Goal: Task Accomplishment & Management: Manage account settings

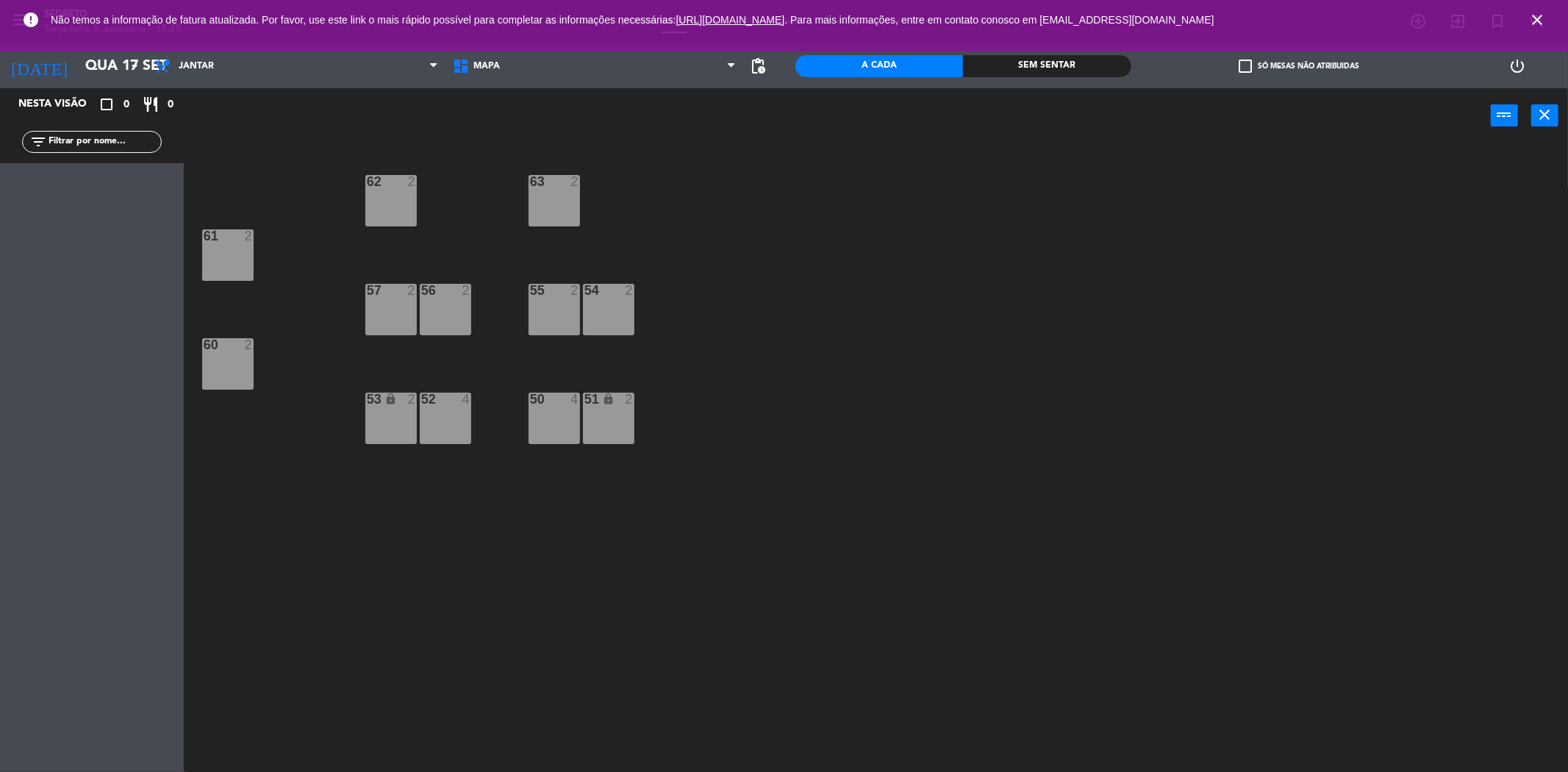
click at [588, 22] on icon "close" at bounding box center [1536, 19] width 18 height 18
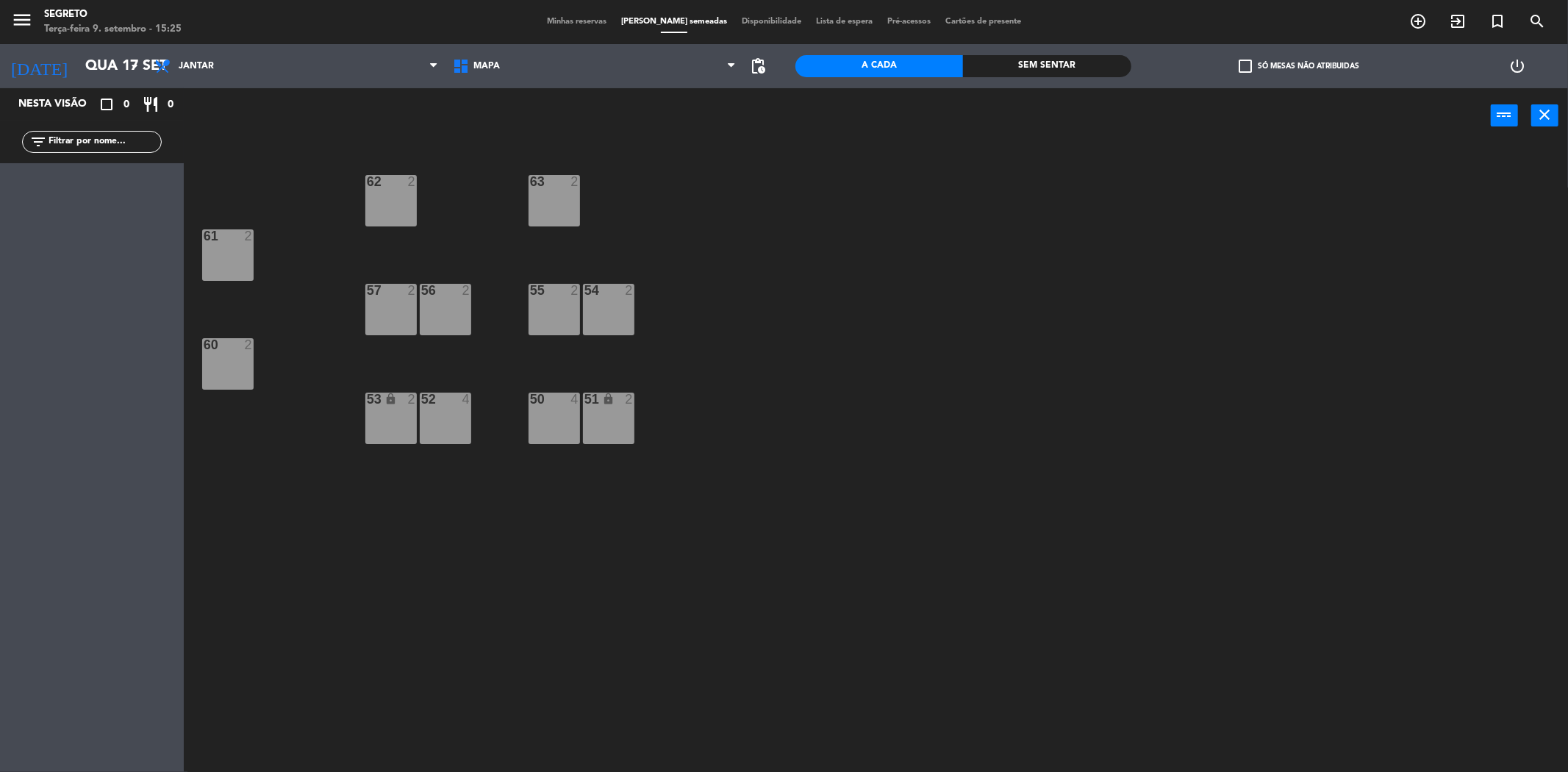
click at [37, 17] on span "menu" at bounding box center [27, 23] width 33 height 35
click at [26, 21] on icon "menu" at bounding box center [22, 19] width 22 height 22
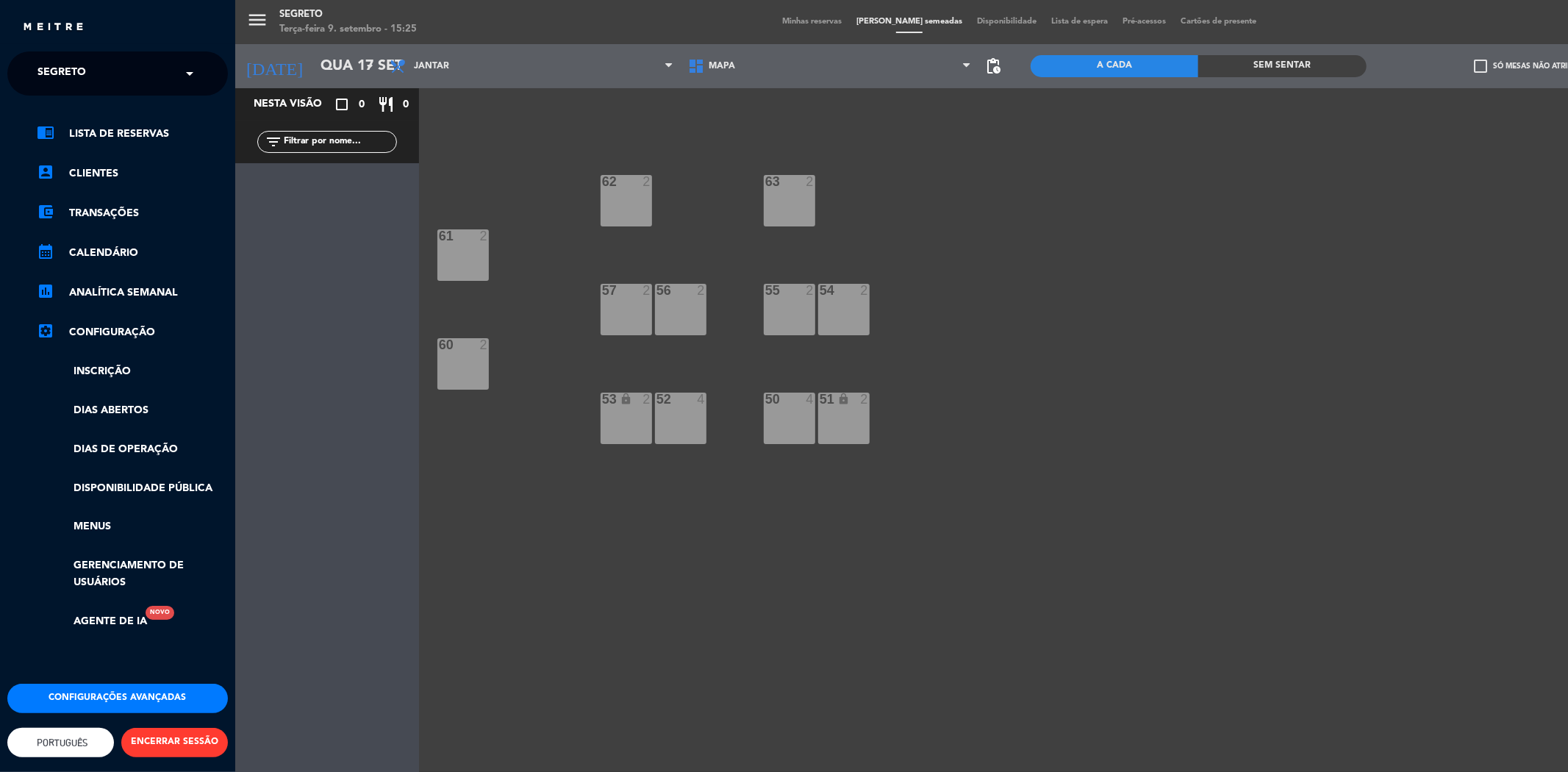
click at [47, 51] on ng-select "× Segreto ×" at bounding box center [117, 73] width 220 height 44
click at [48, 74] on span "Segreto" at bounding box center [61, 74] width 49 height 31
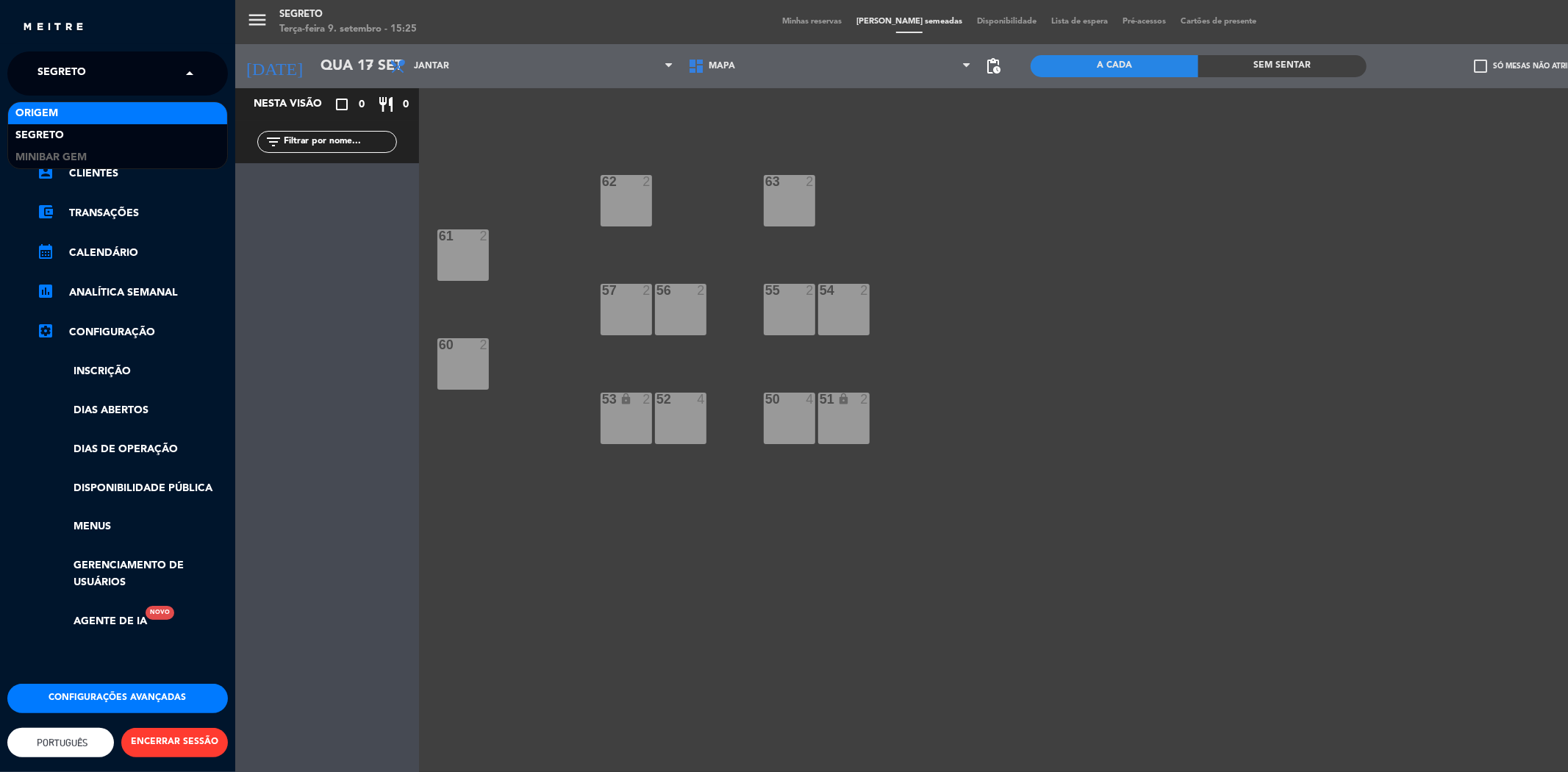
click at [50, 113] on span "Origem" at bounding box center [36, 113] width 43 height 17
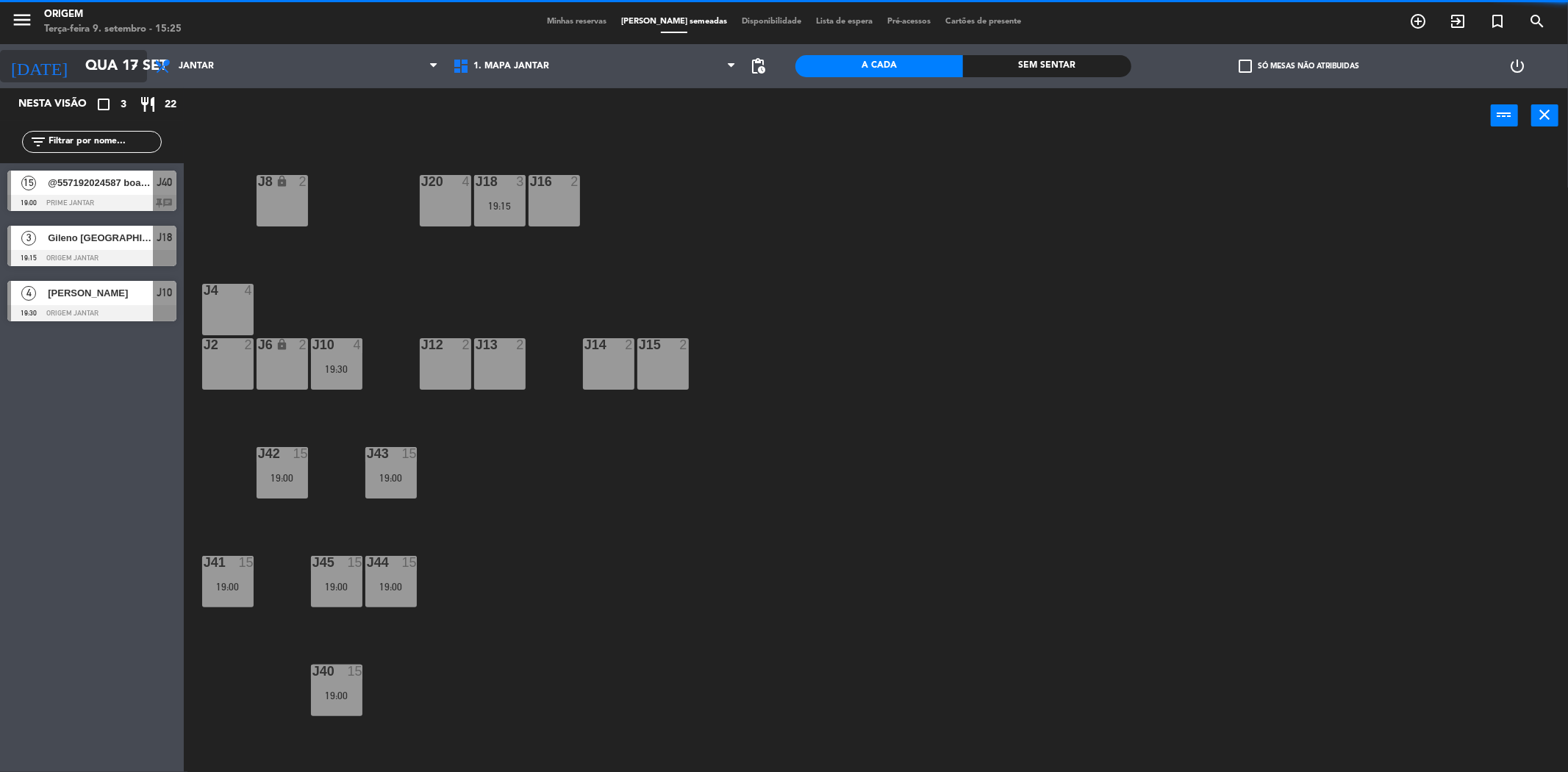
click at [120, 72] on input "Qua 17 set" at bounding box center [171, 66] width 187 height 33
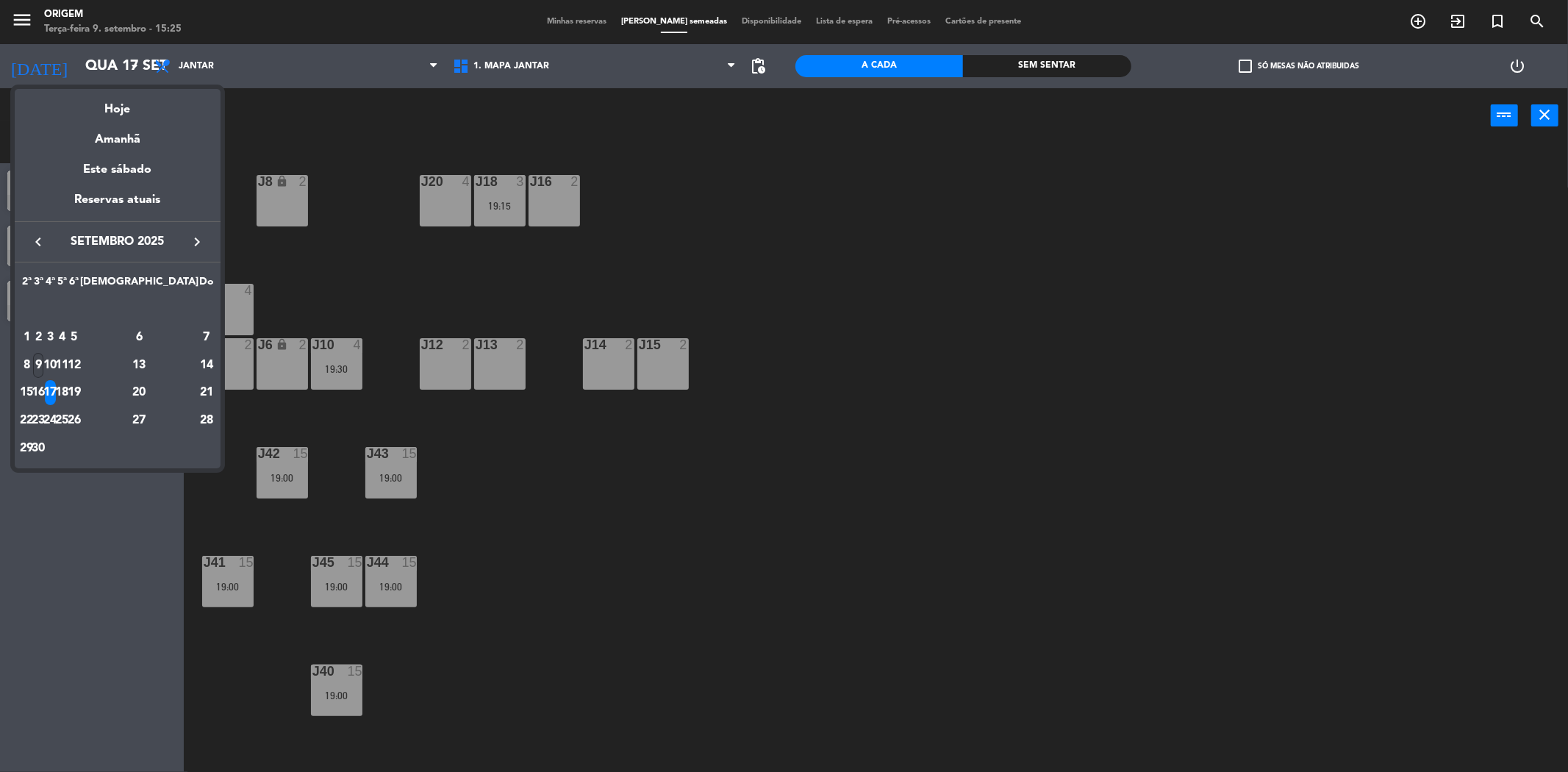
click at [44, 355] on div "9" at bounding box center [39, 365] width 11 height 25
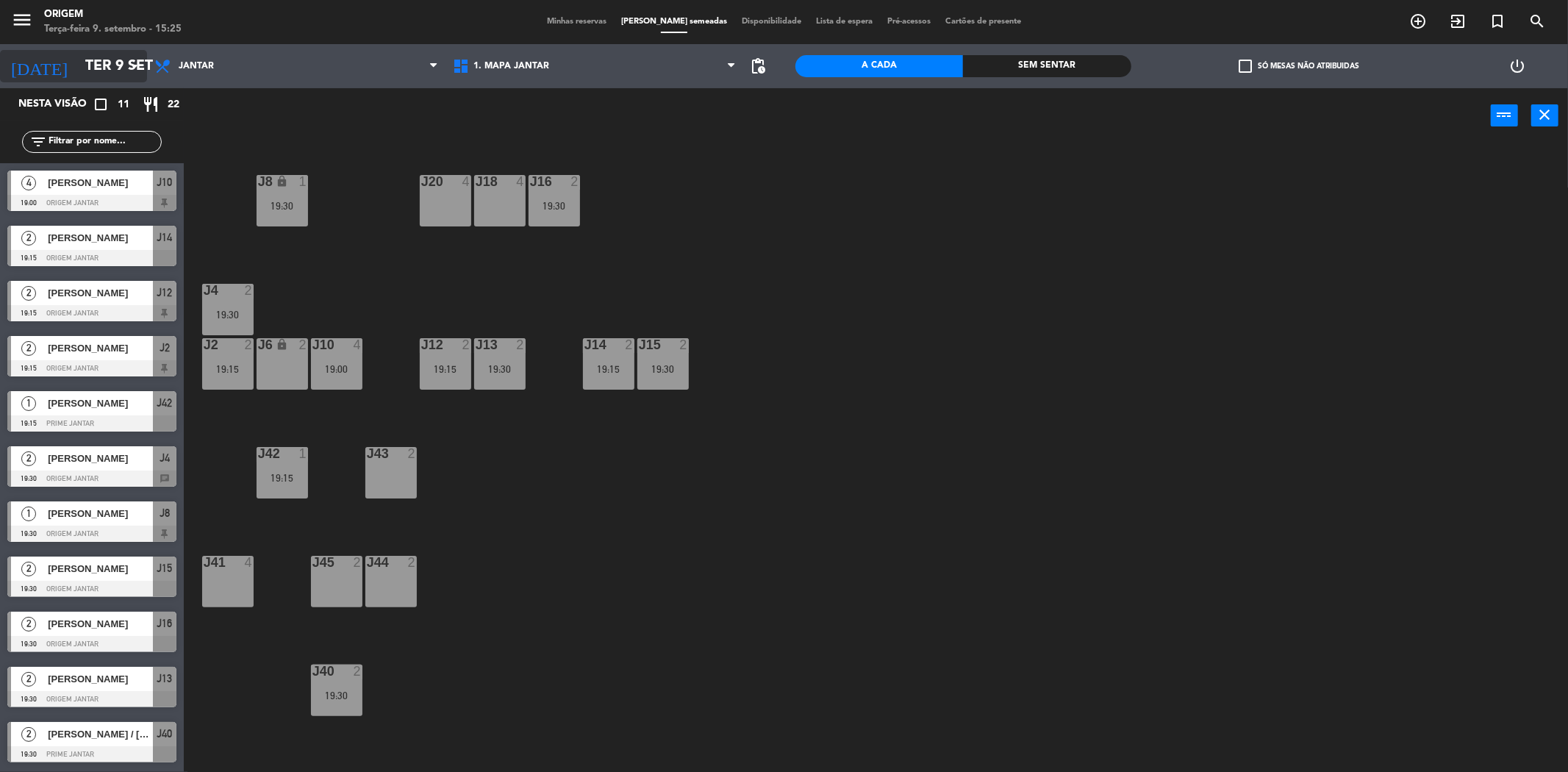
click at [106, 77] on input "Ter 9 set" at bounding box center [171, 66] width 187 height 33
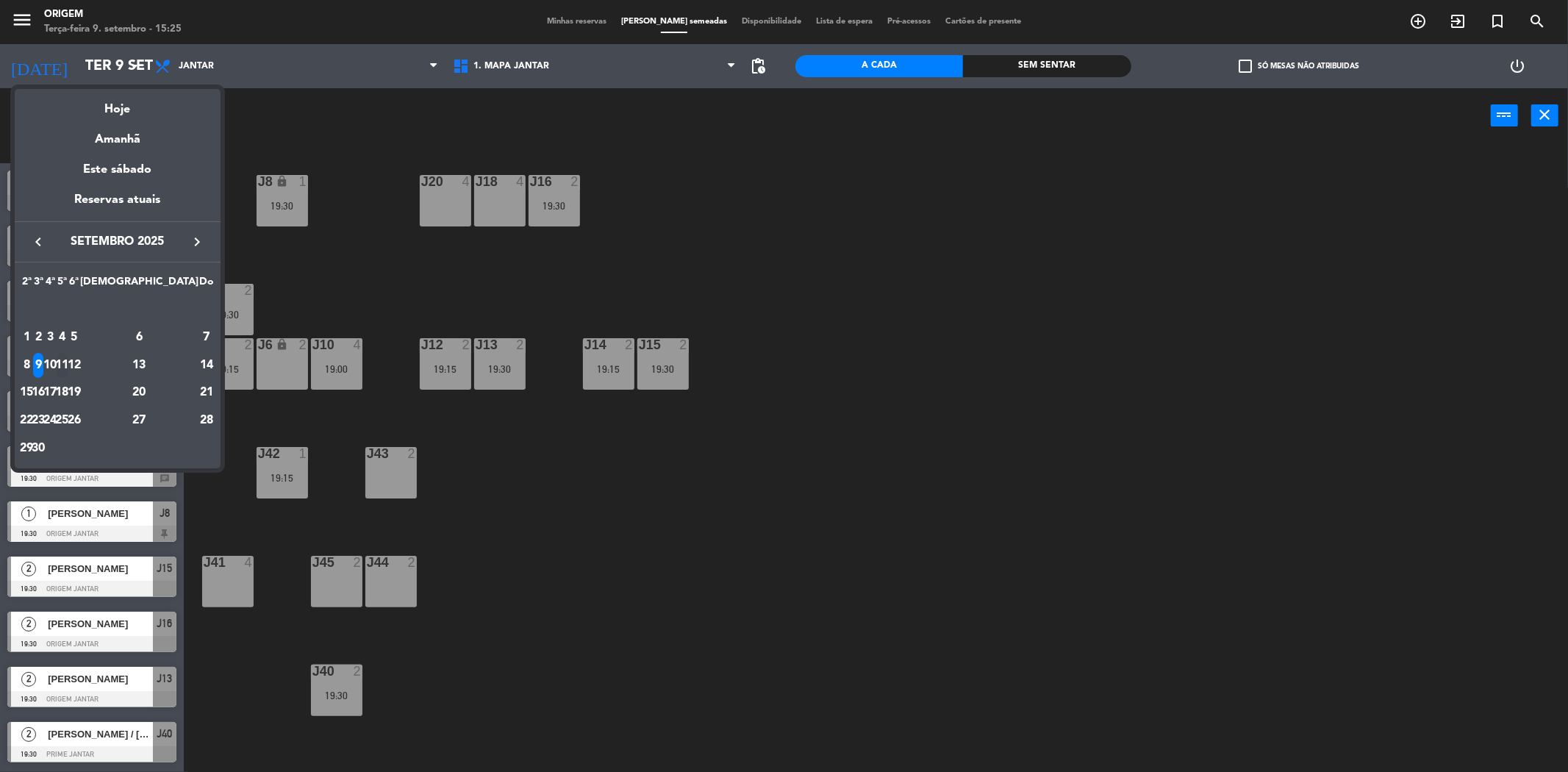
click at [67, 363] on div "11" at bounding box center [62, 365] width 11 height 25
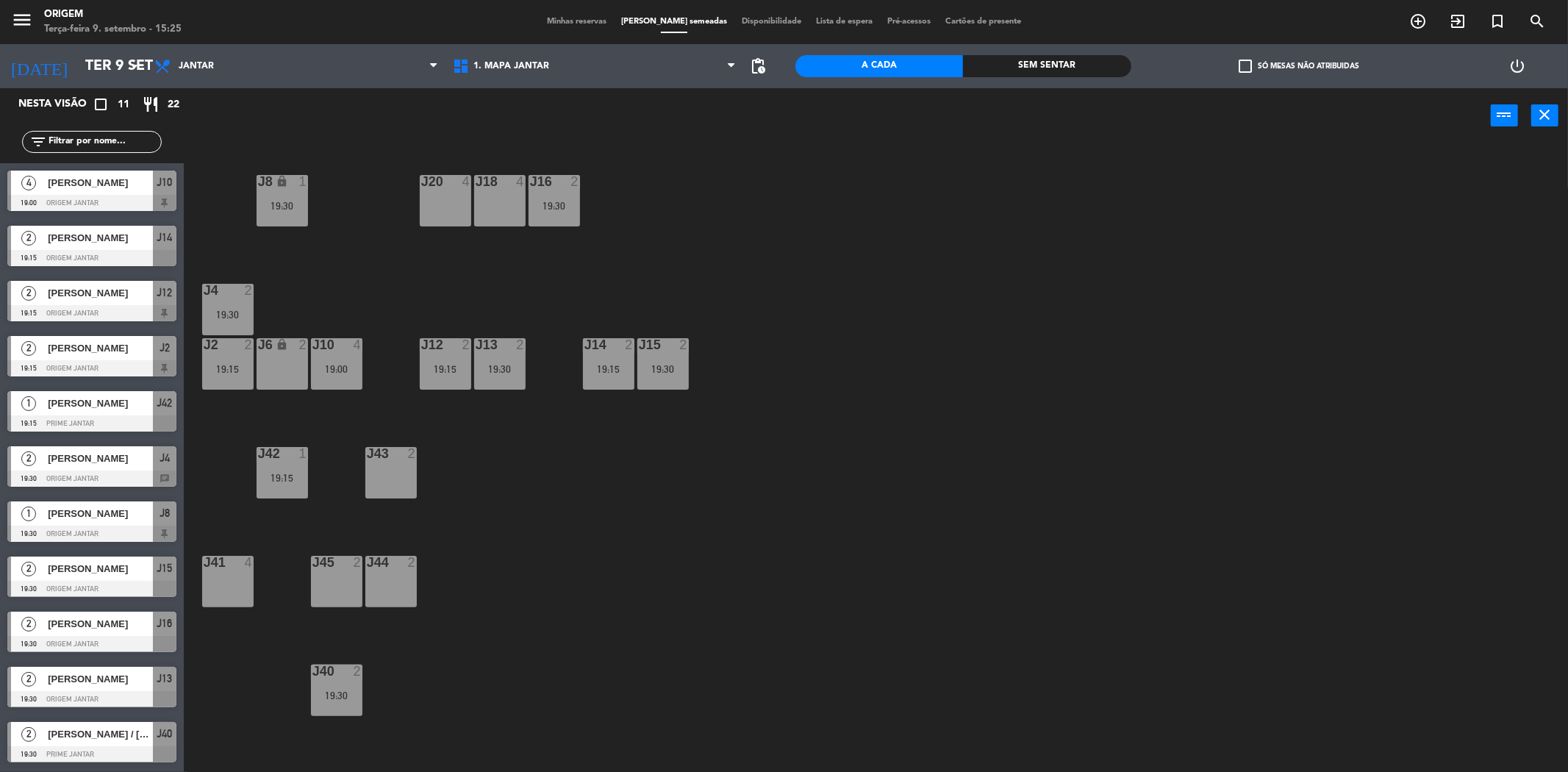
type input "Qui 11 set"
click at [275, 199] on div "J8 lock 2 19:30" at bounding box center [282, 200] width 51 height 51
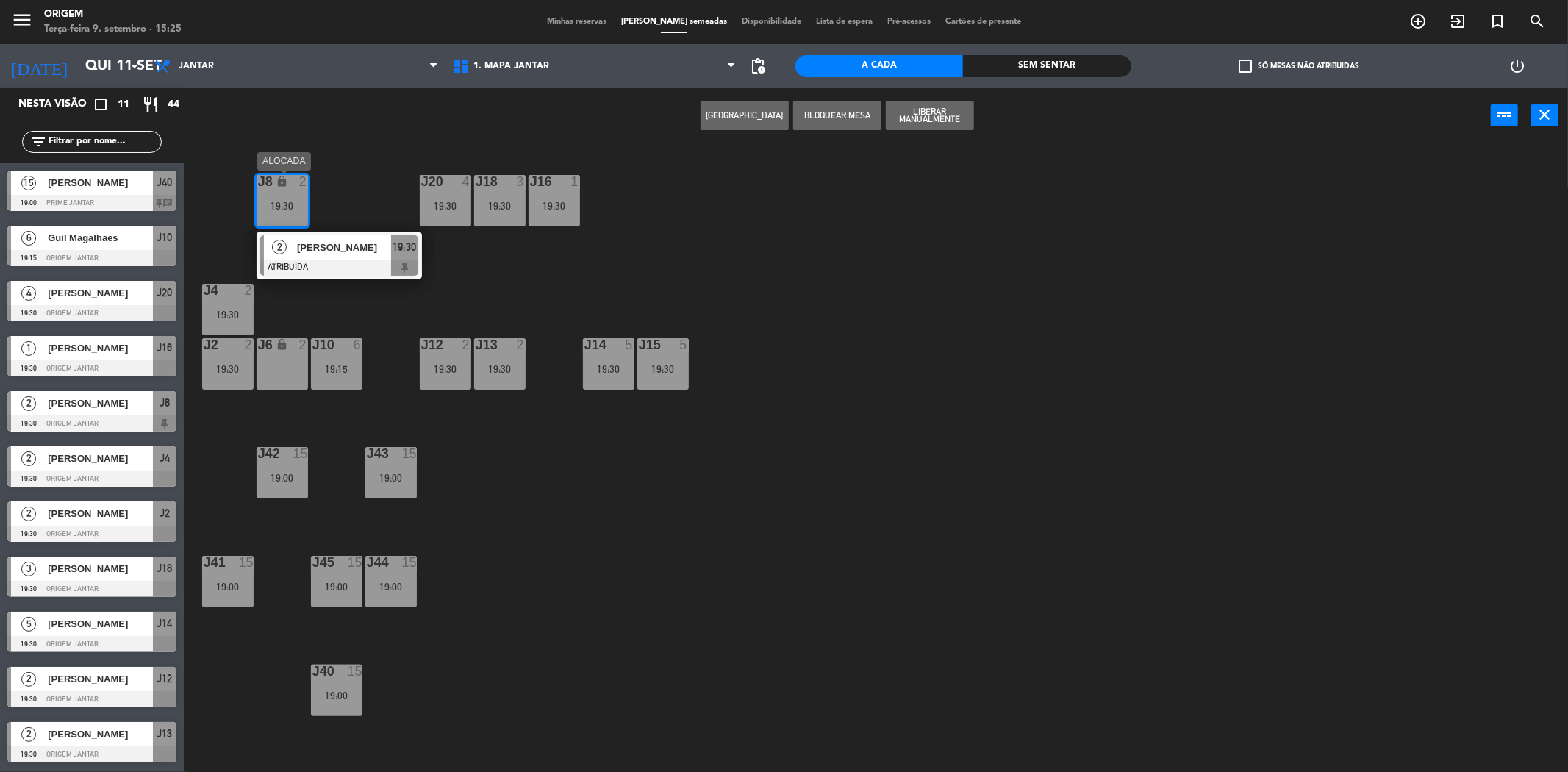
click at [286, 243] on div "2" at bounding box center [279, 247] width 32 height 24
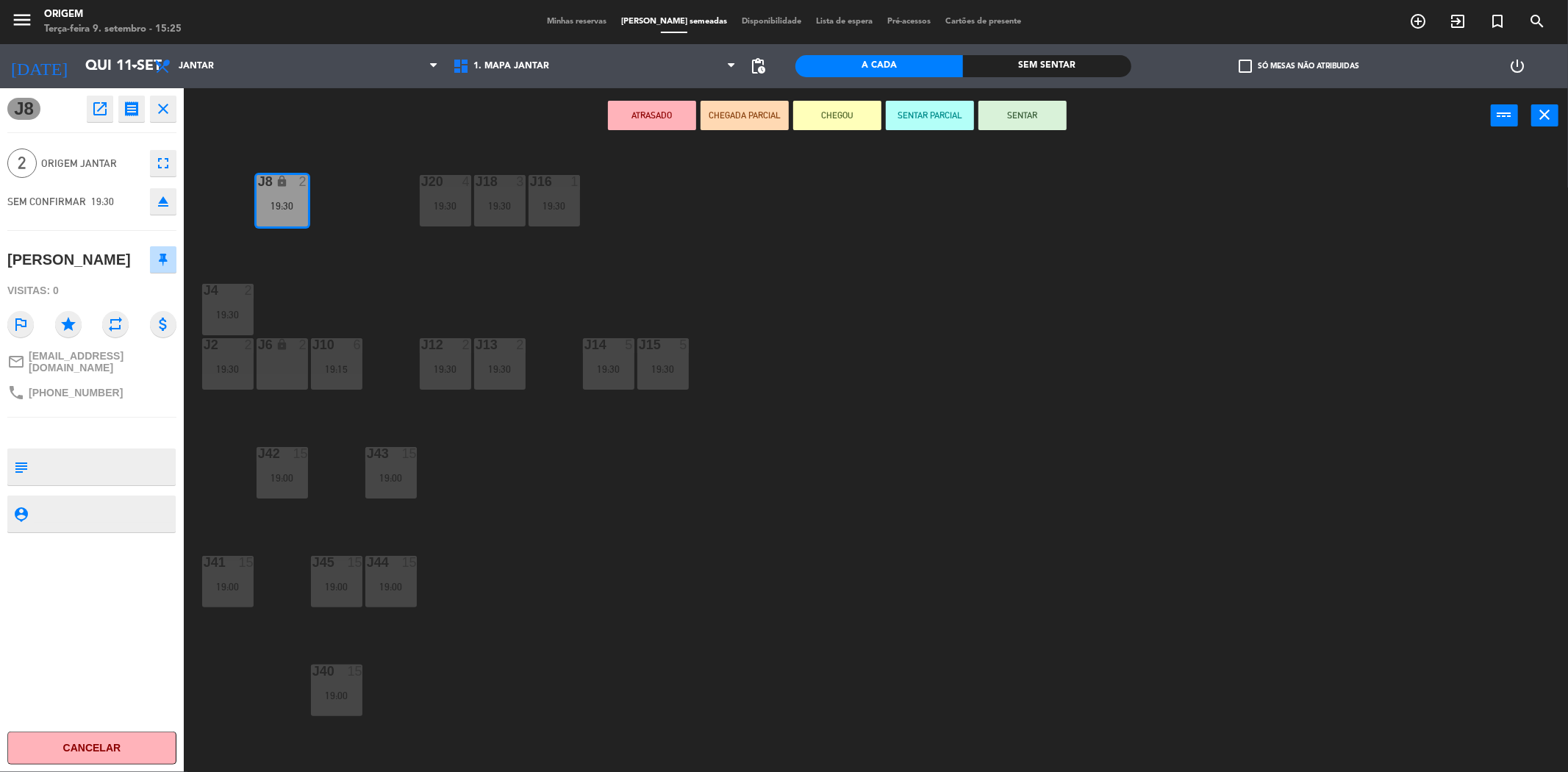
click at [159, 106] on icon "close" at bounding box center [163, 109] width 18 height 18
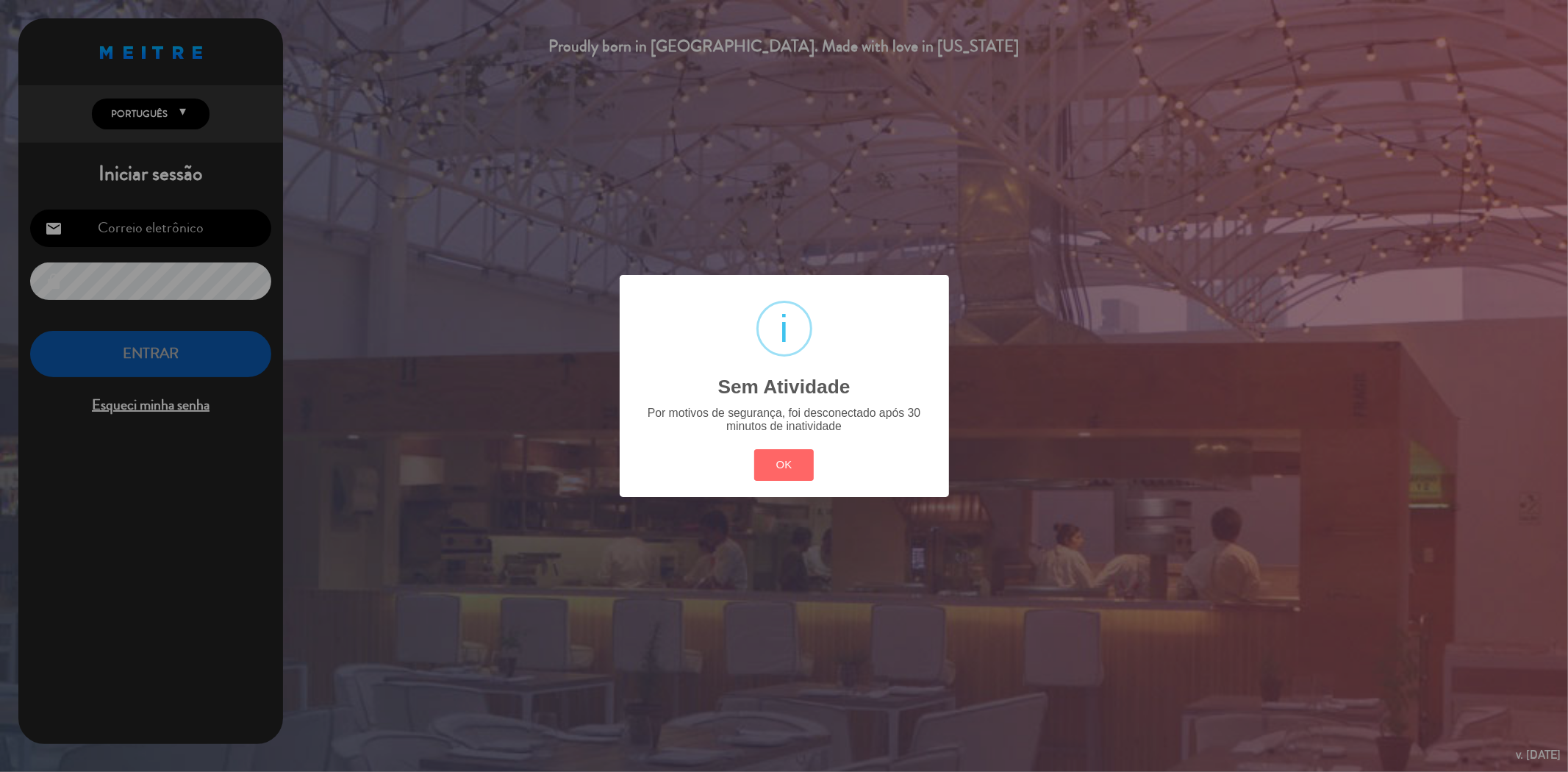
type input "[EMAIL_ADDRESS][DOMAIN_NAME]"
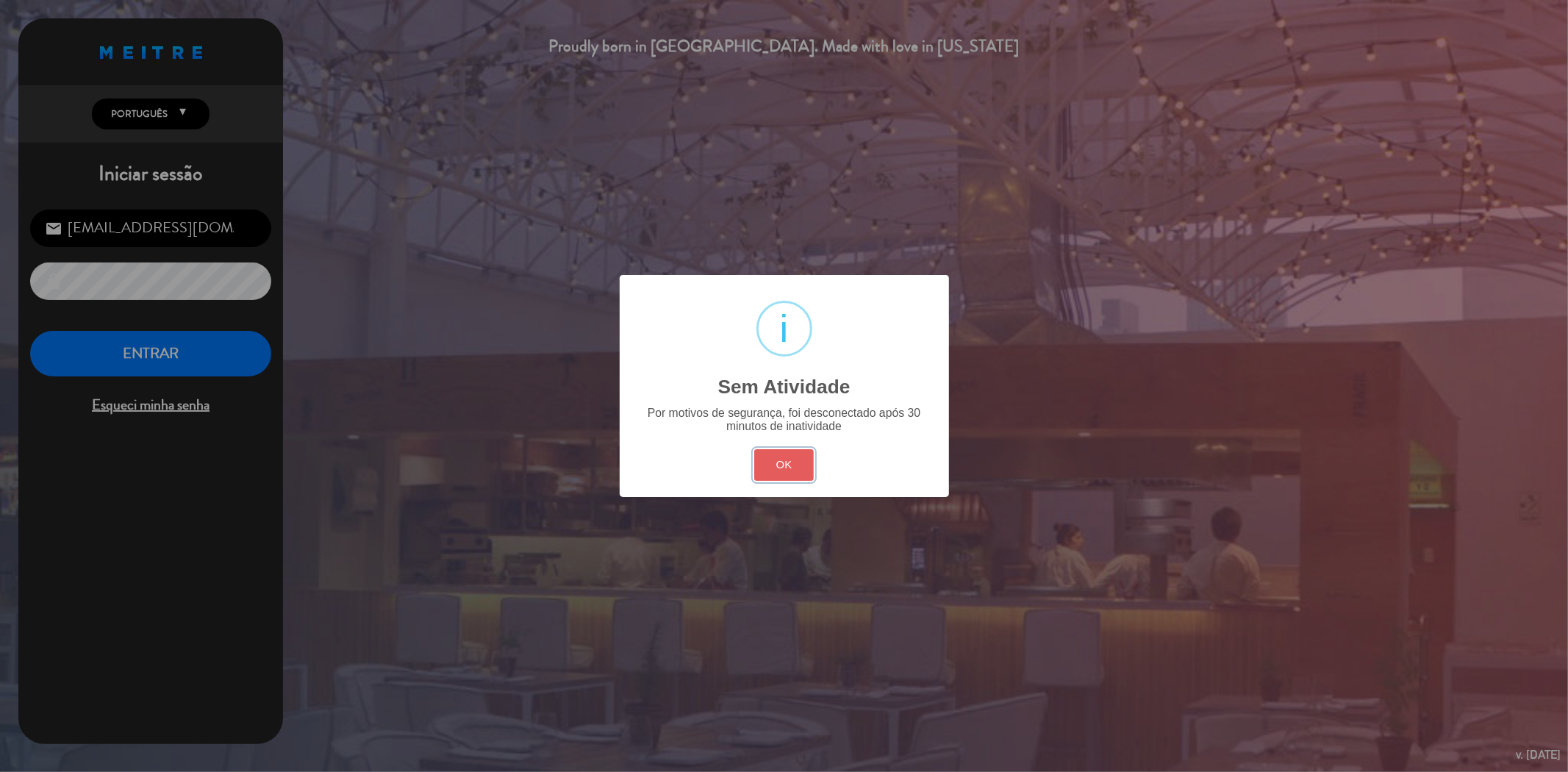
click at [588, 478] on button "OK" at bounding box center [784, 465] width 60 height 32
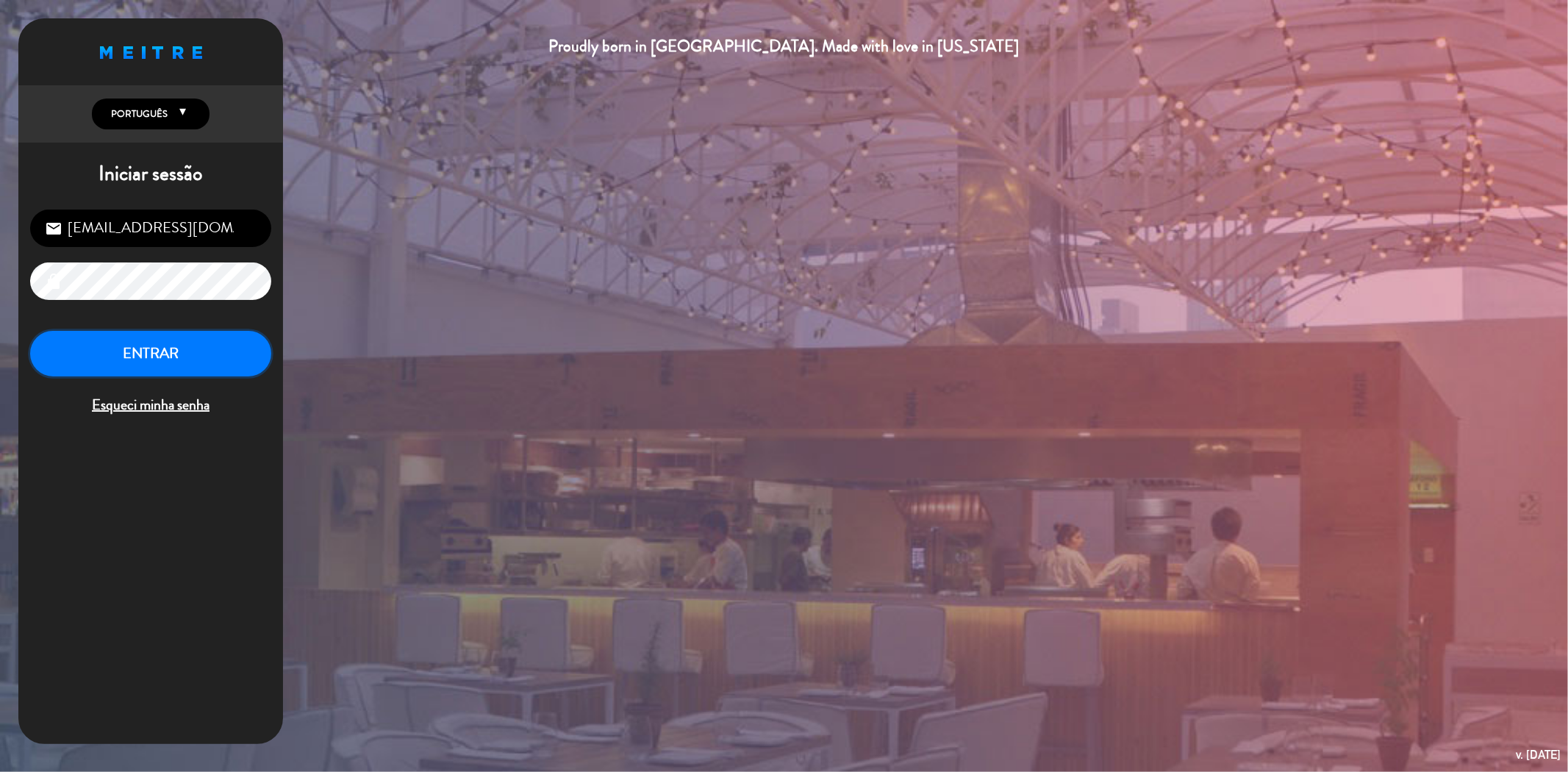
click at [127, 372] on button "ENTRAR" at bounding box center [151, 354] width 241 height 47
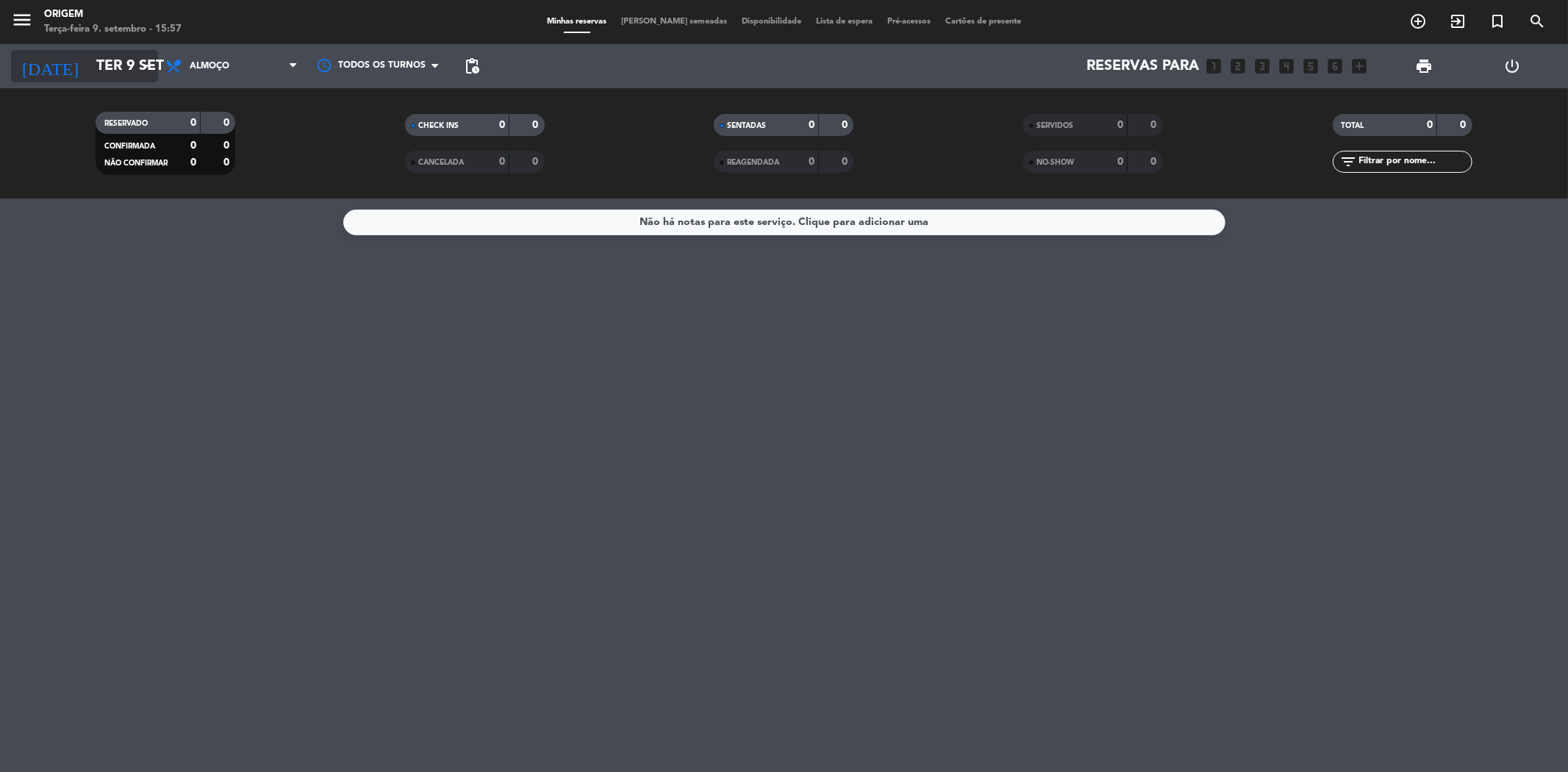
click at [89, 53] on input "Ter 9 set" at bounding box center [182, 66] width 187 height 33
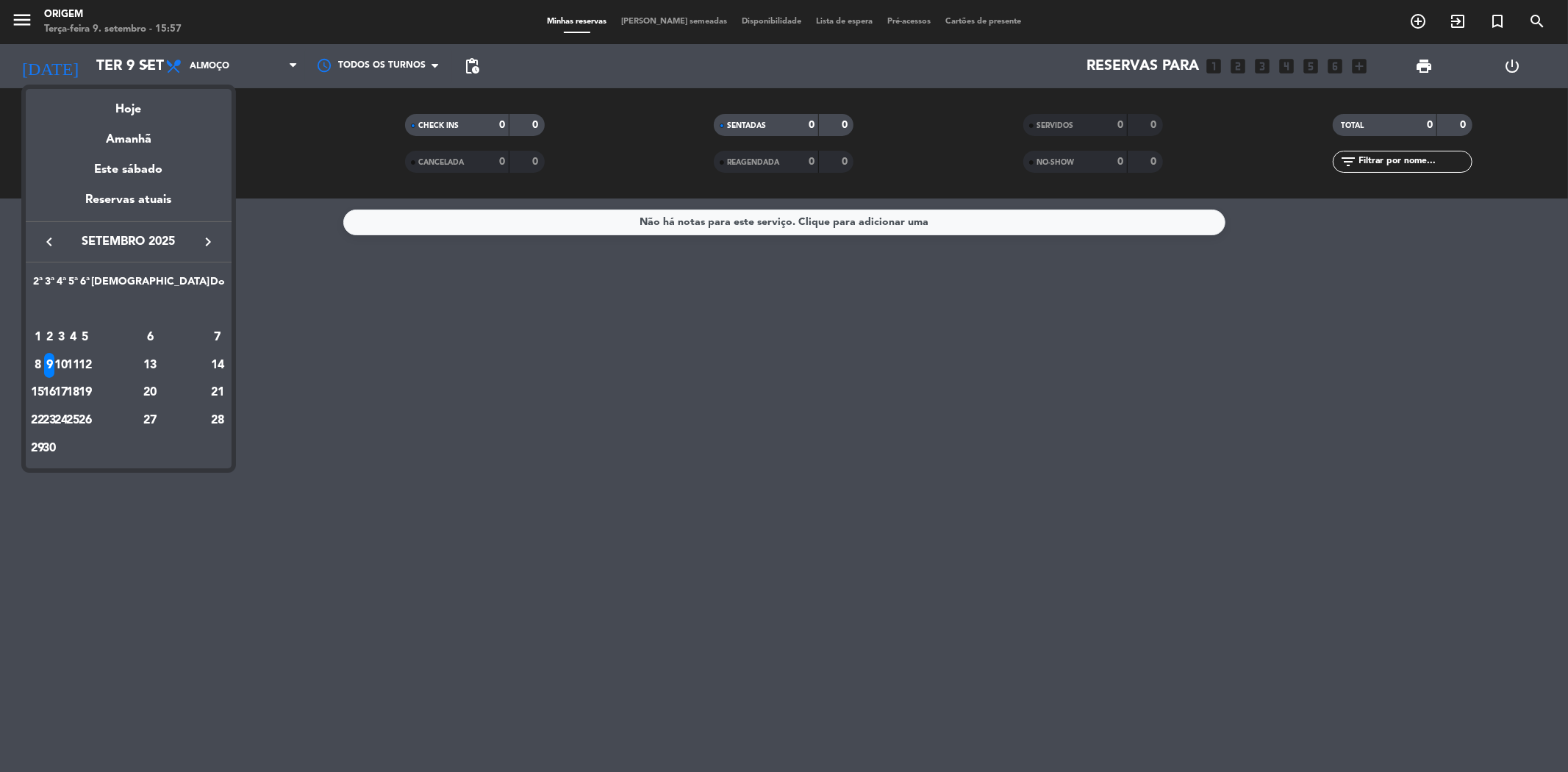
click at [215, 235] on icon "keyboard_arrow_right" at bounding box center [208, 241] width 18 height 18
click at [180, 416] on div "29" at bounding box center [150, 421] width 106 height 25
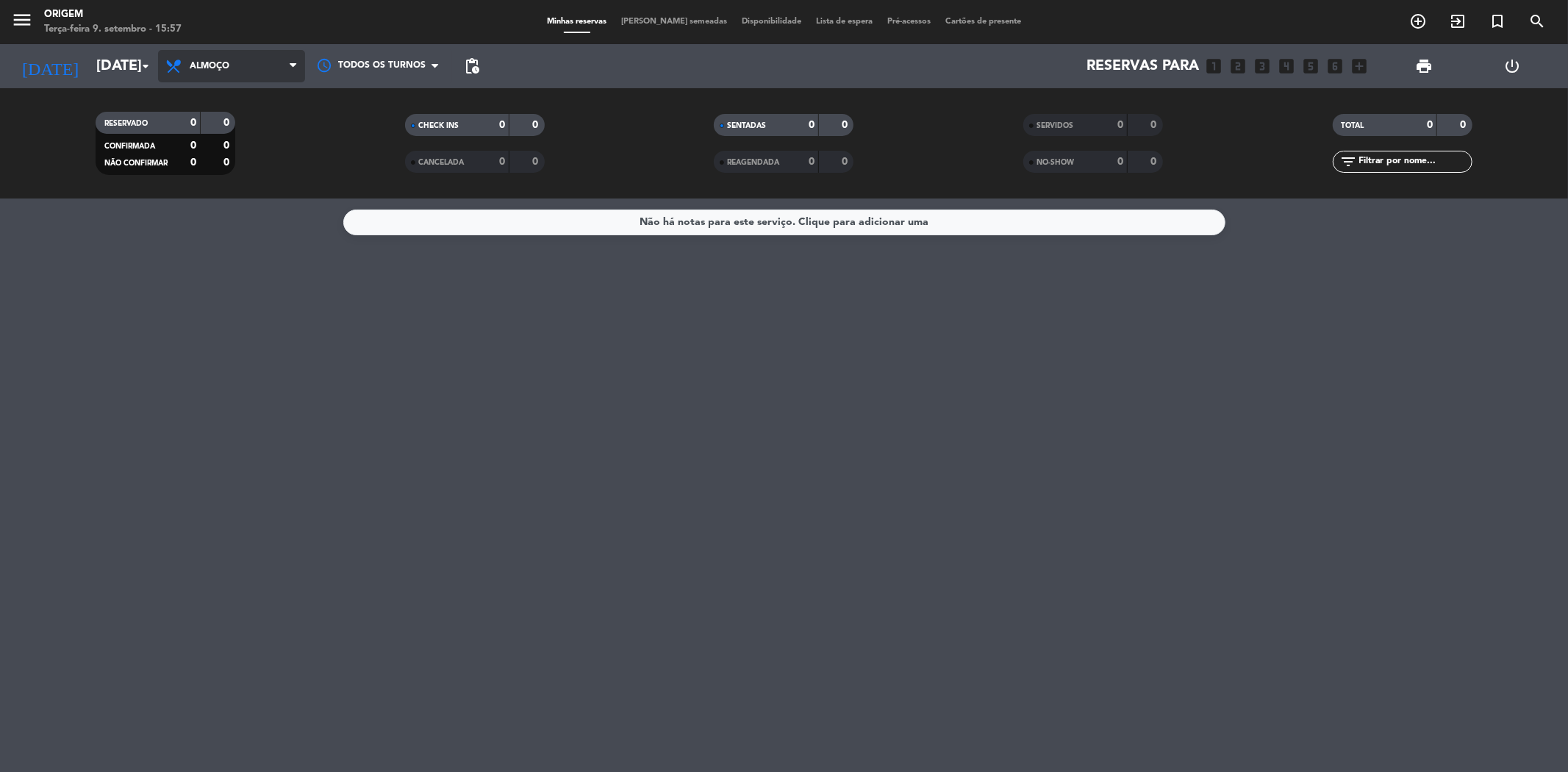
click at [194, 67] on span "Almoço" at bounding box center [209, 66] width 40 height 10
click at [247, 154] on div "menu Origem Terça-feira 9. setembro - 15:57 Minhas reservas Mesas semeadas Disp…" at bounding box center [784, 99] width 1568 height 199
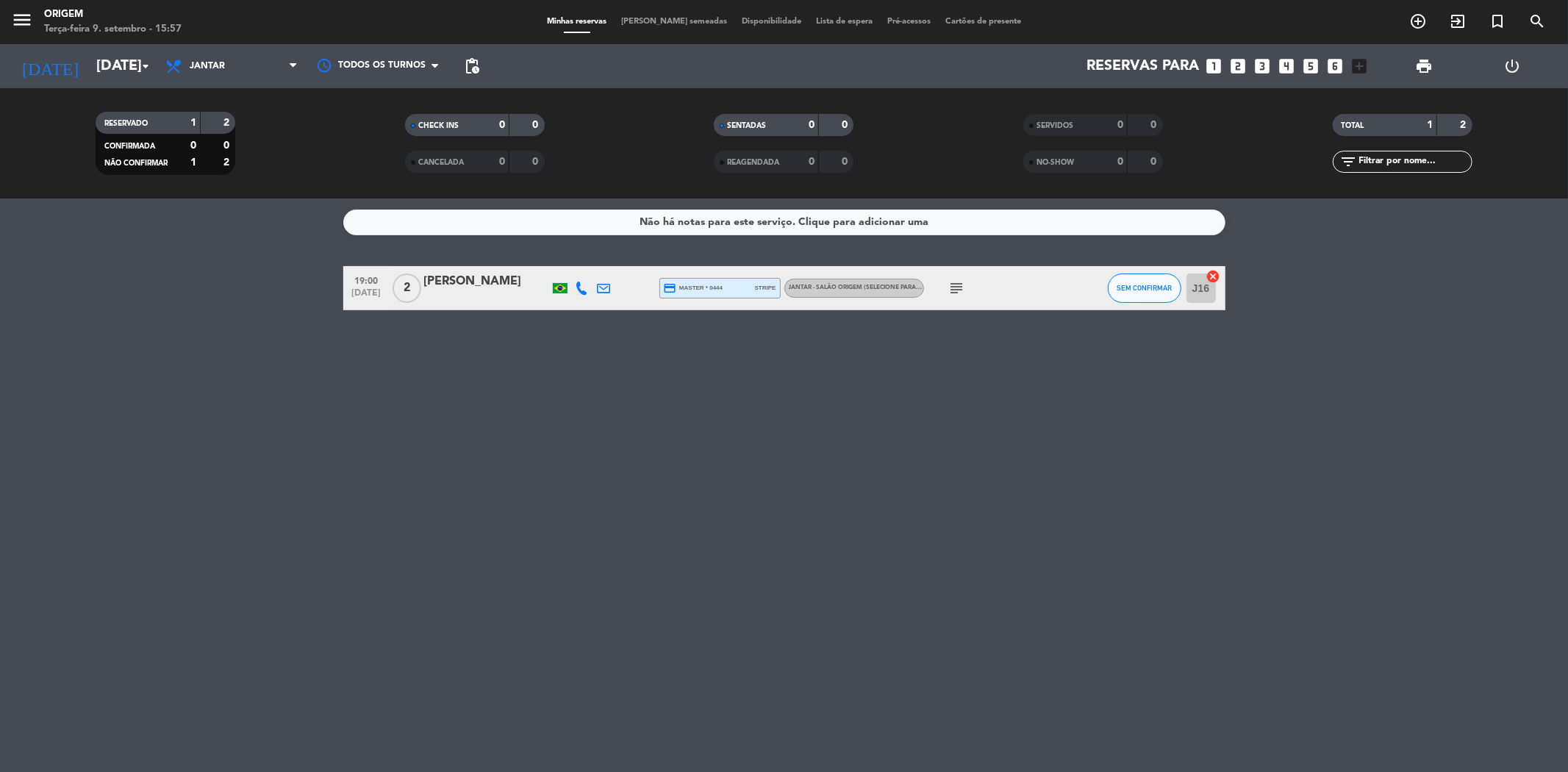
click at [588, 289] on icon "subject" at bounding box center [957, 288] width 18 height 18
click at [478, 292] on div at bounding box center [486, 297] width 125 height 12
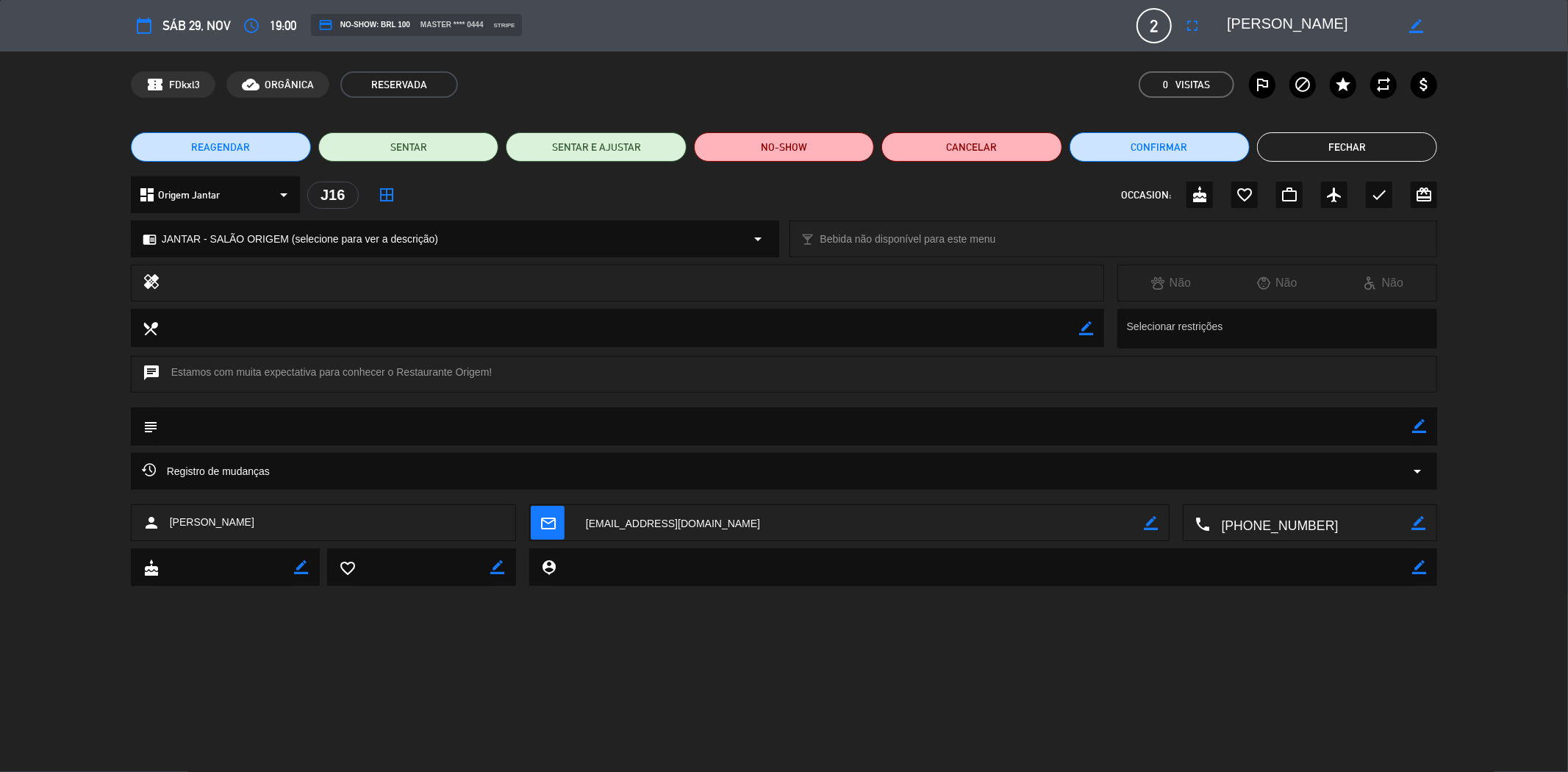
click at [588, 145] on button "Fechar" at bounding box center [1347, 147] width 180 height 29
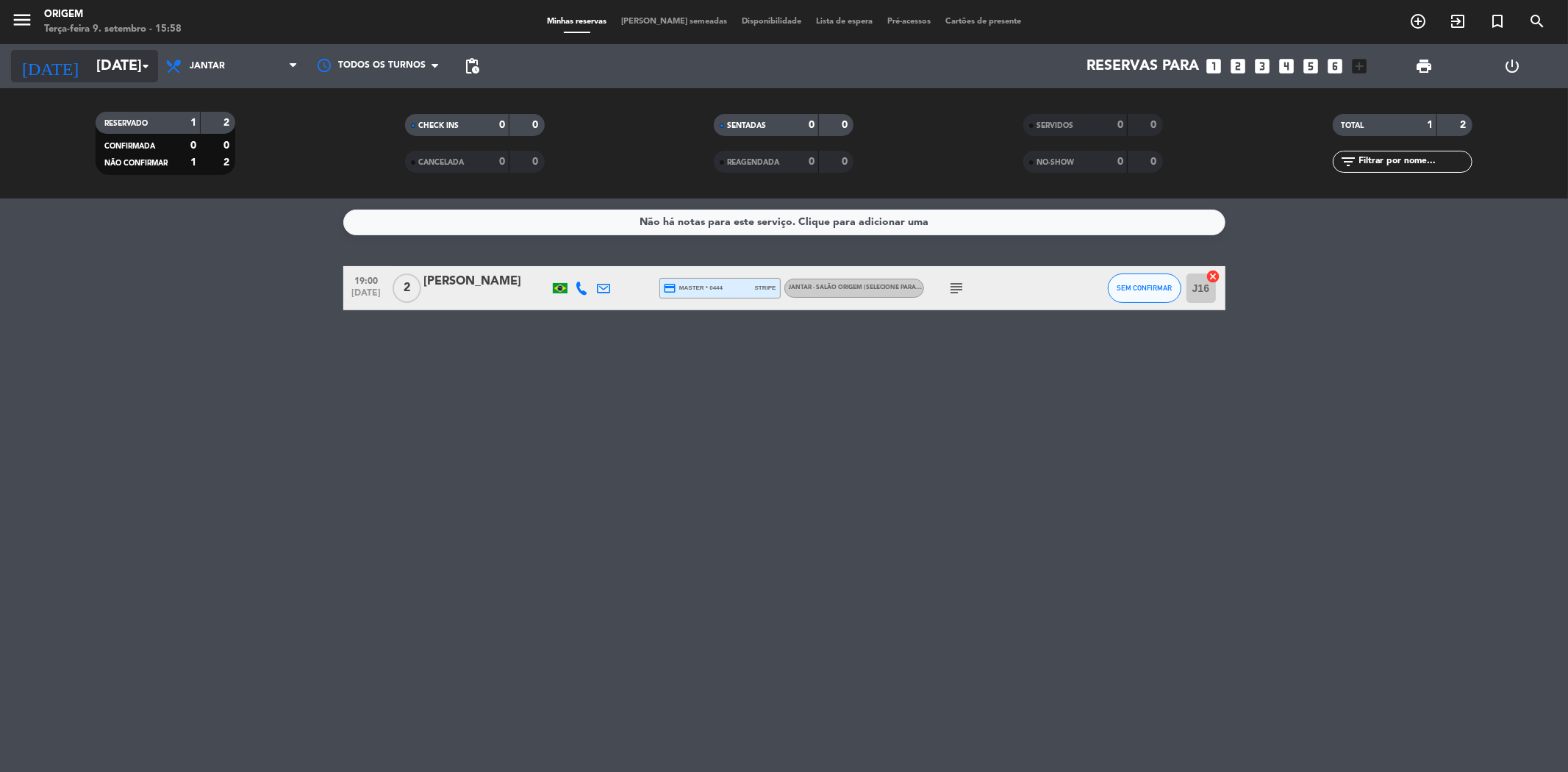
click at [133, 63] on input "[DATE]" at bounding box center [182, 66] width 187 height 33
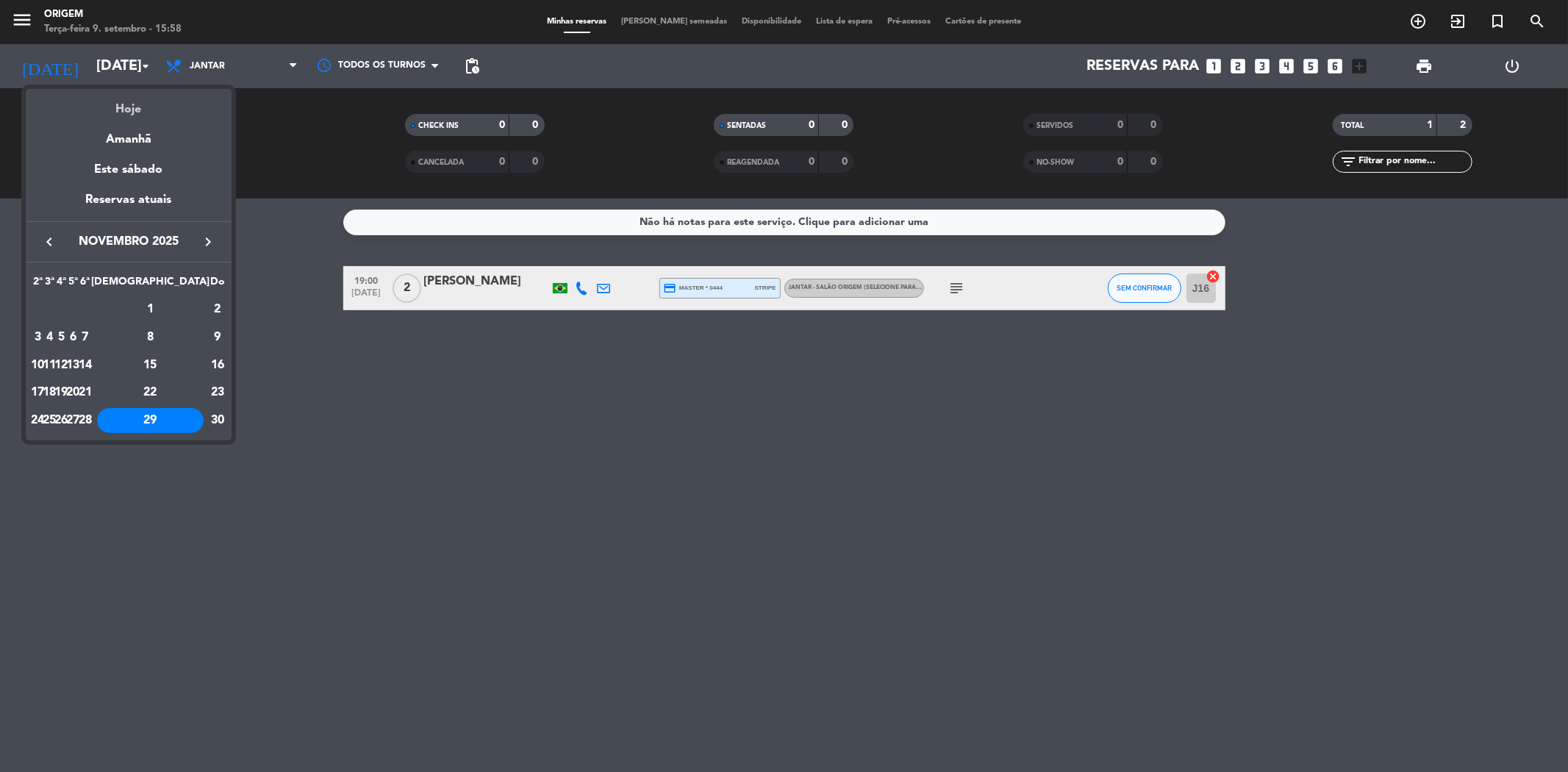
click at [146, 113] on div "Hoje" at bounding box center [128, 104] width 206 height 30
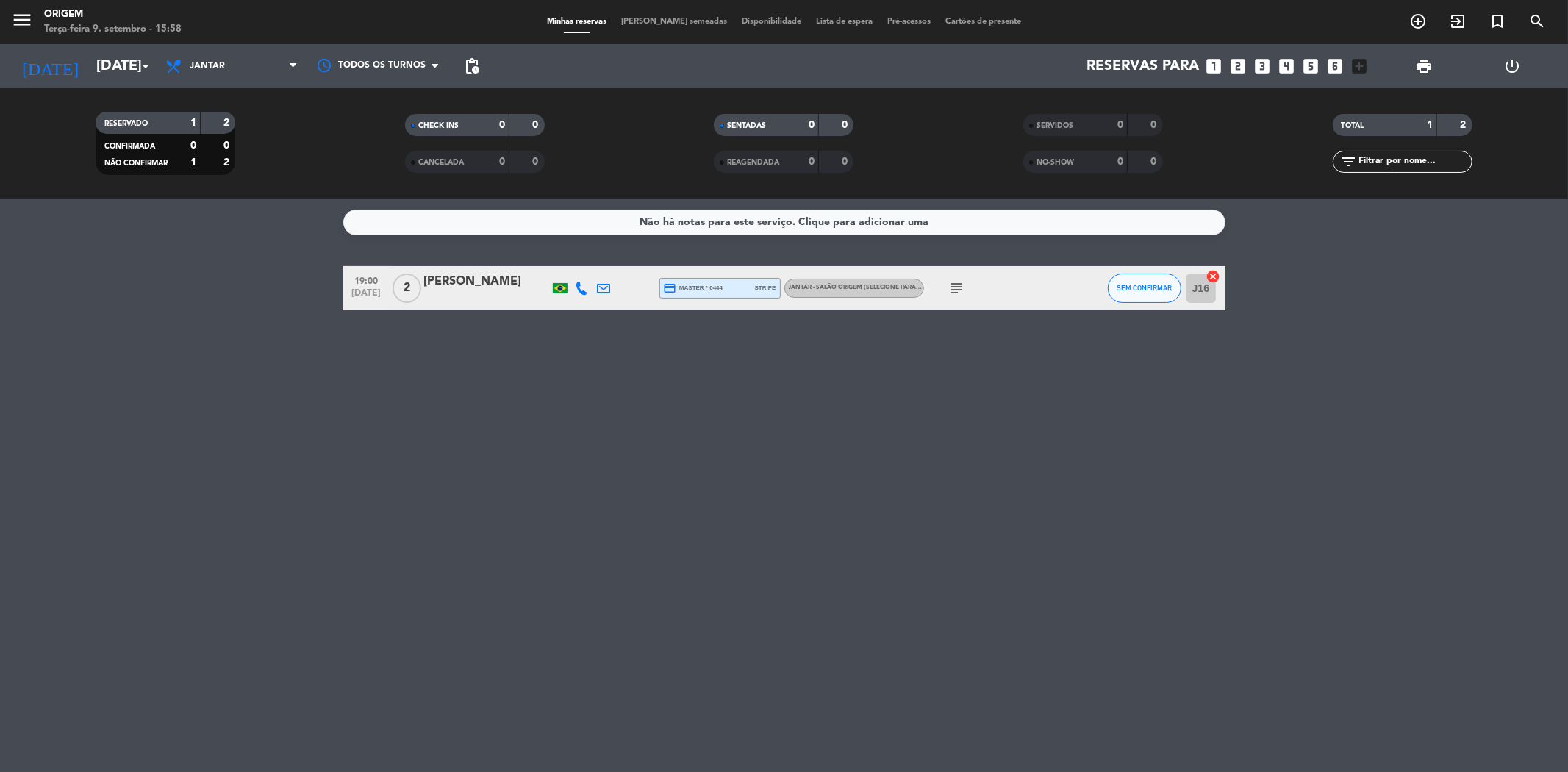
type input "Ter 9 set"
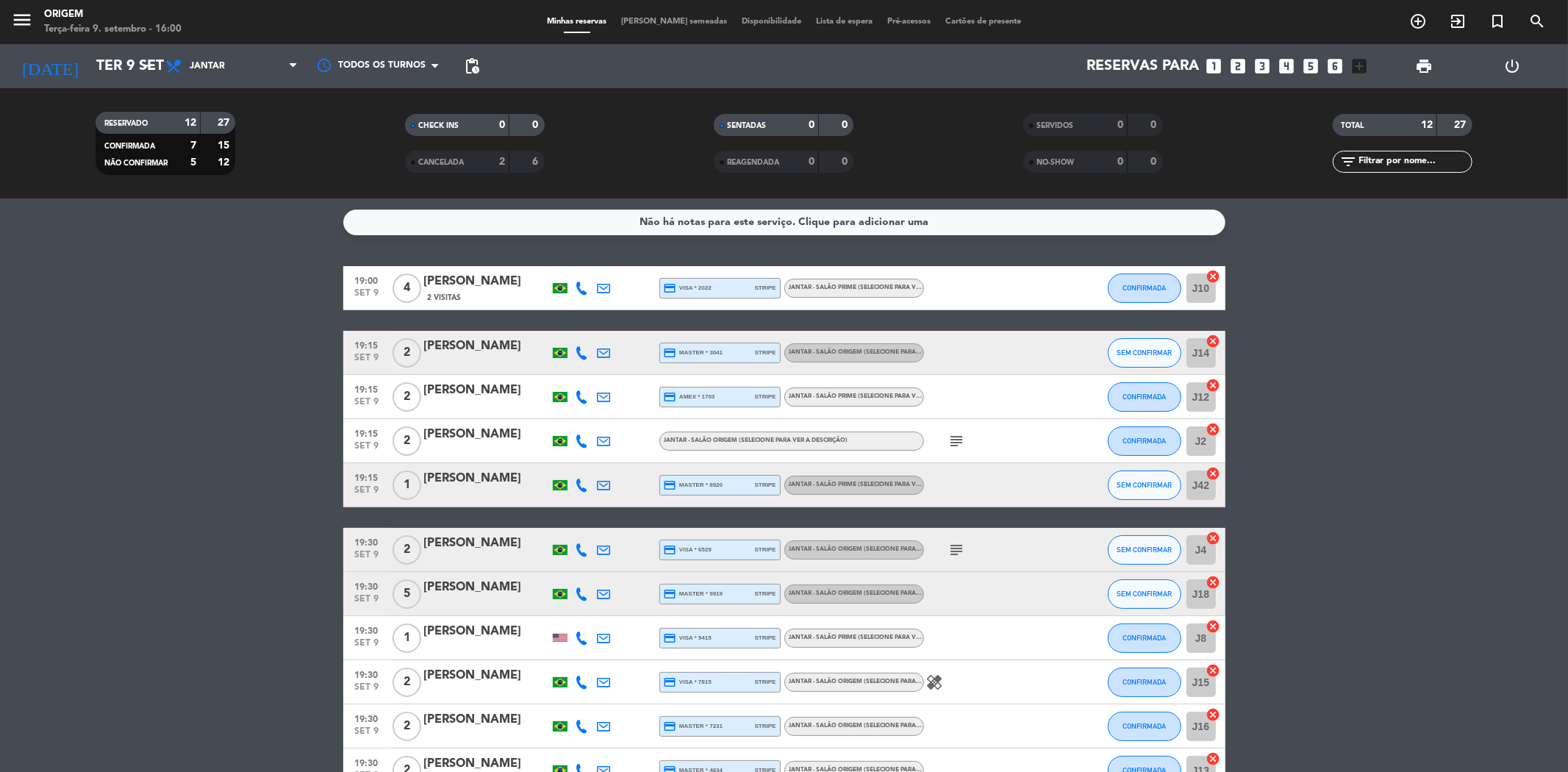
click at [588, 21] on span "[PERSON_NAME] semeadas" at bounding box center [673, 22] width 120 height 8
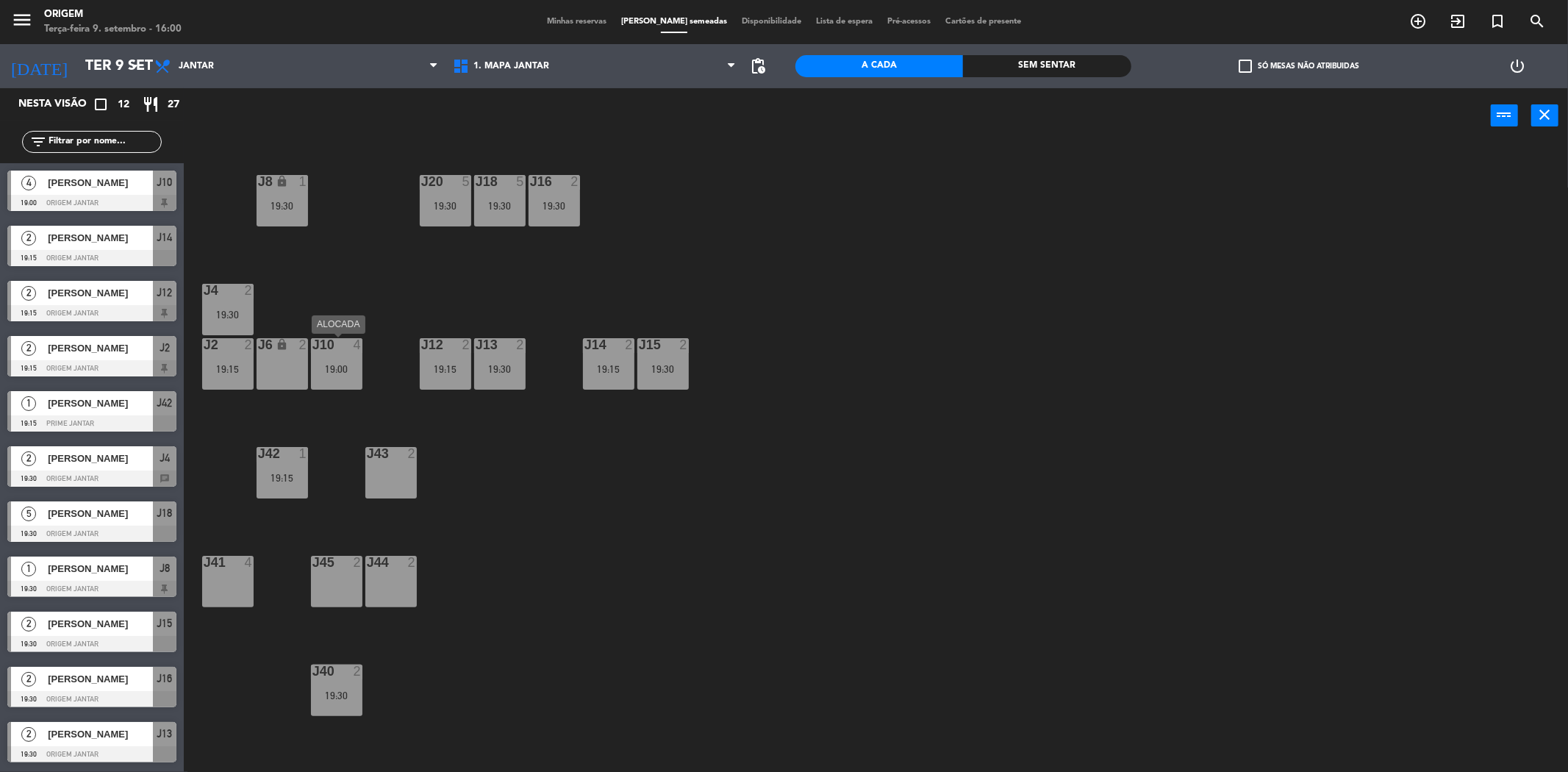
click at [355, 355] on div "J10 4 19:00" at bounding box center [337, 364] width 51 height 51
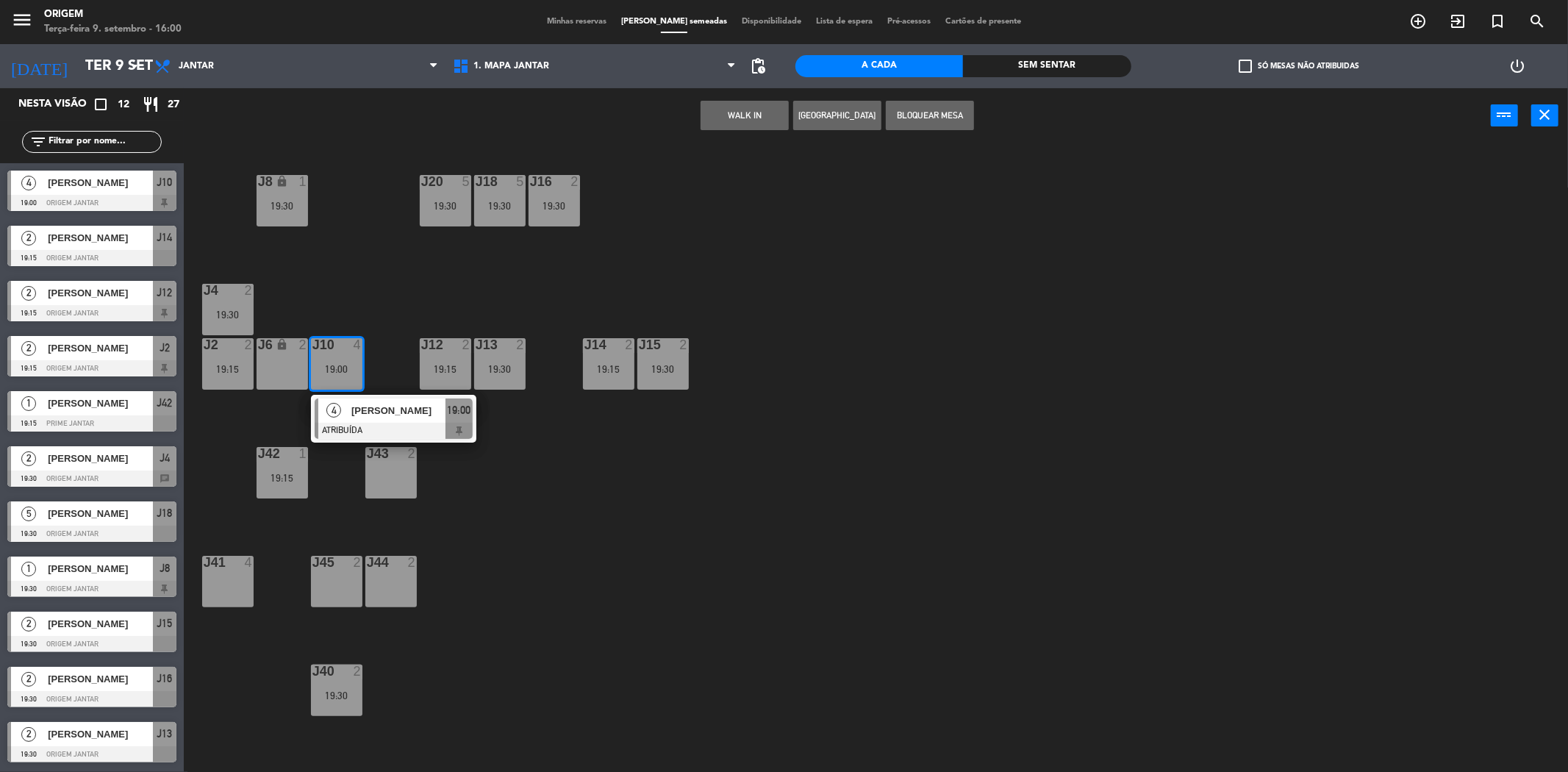
click at [395, 479] on div "J43 2" at bounding box center [391, 473] width 51 height 51
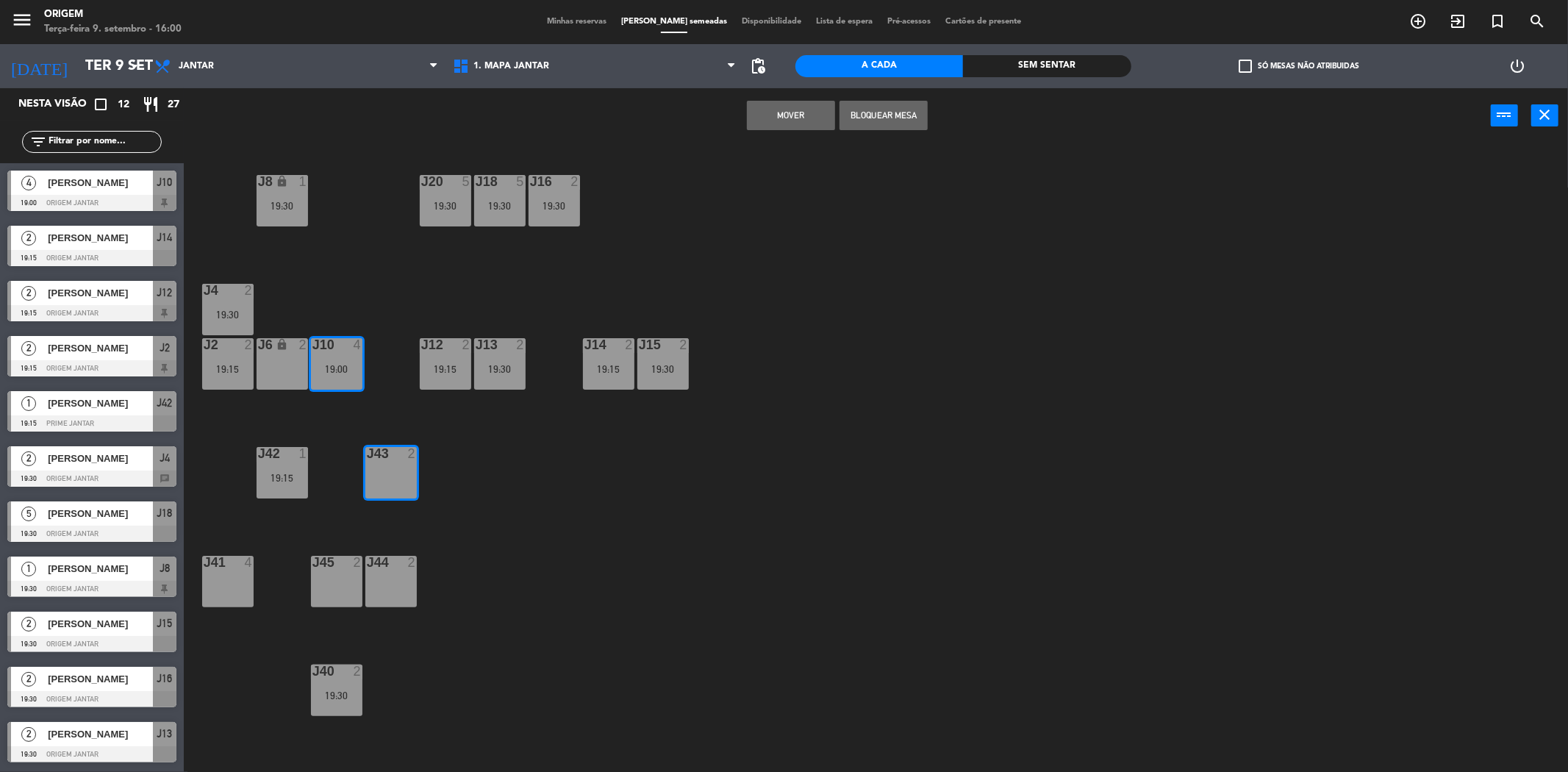
click at [588, 116] on button "MOVER" at bounding box center [791, 116] width 88 height 29
click at [455, 188] on div at bounding box center [445, 181] width 24 height 13
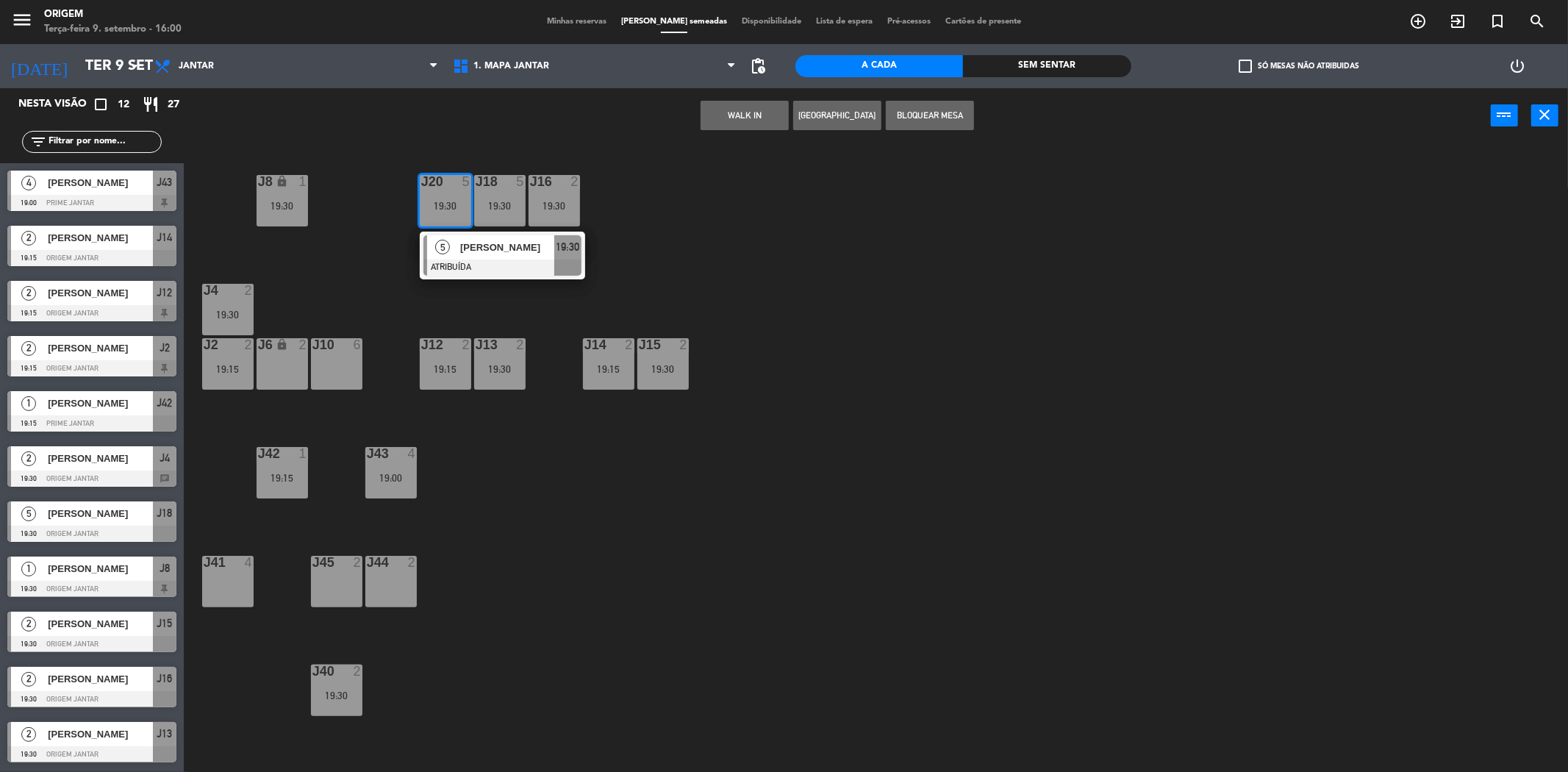
click at [340, 353] on div "J10 6" at bounding box center [337, 364] width 51 height 51
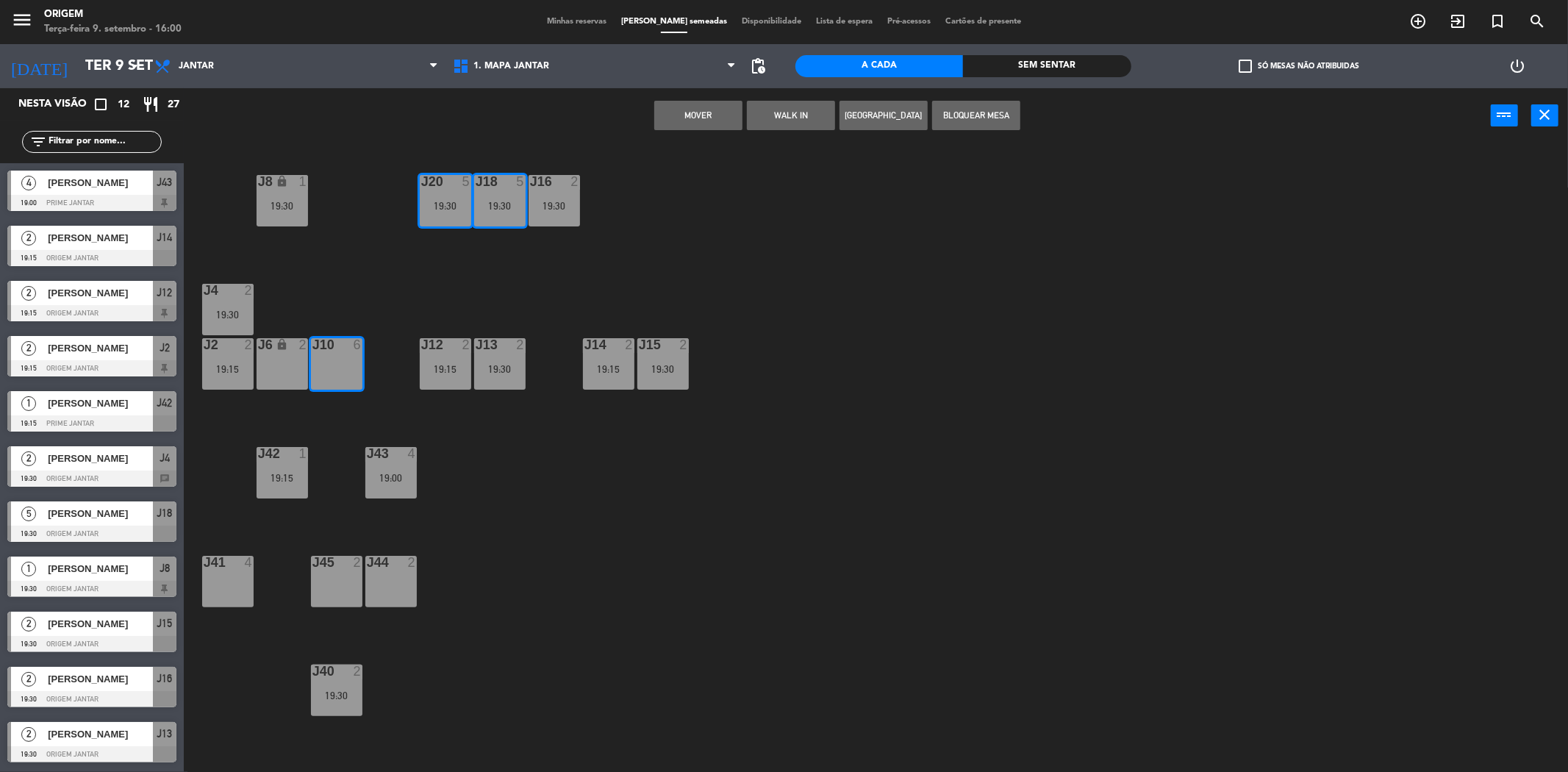
click at [588, 108] on button "MOVER" at bounding box center [698, 116] width 88 height 29
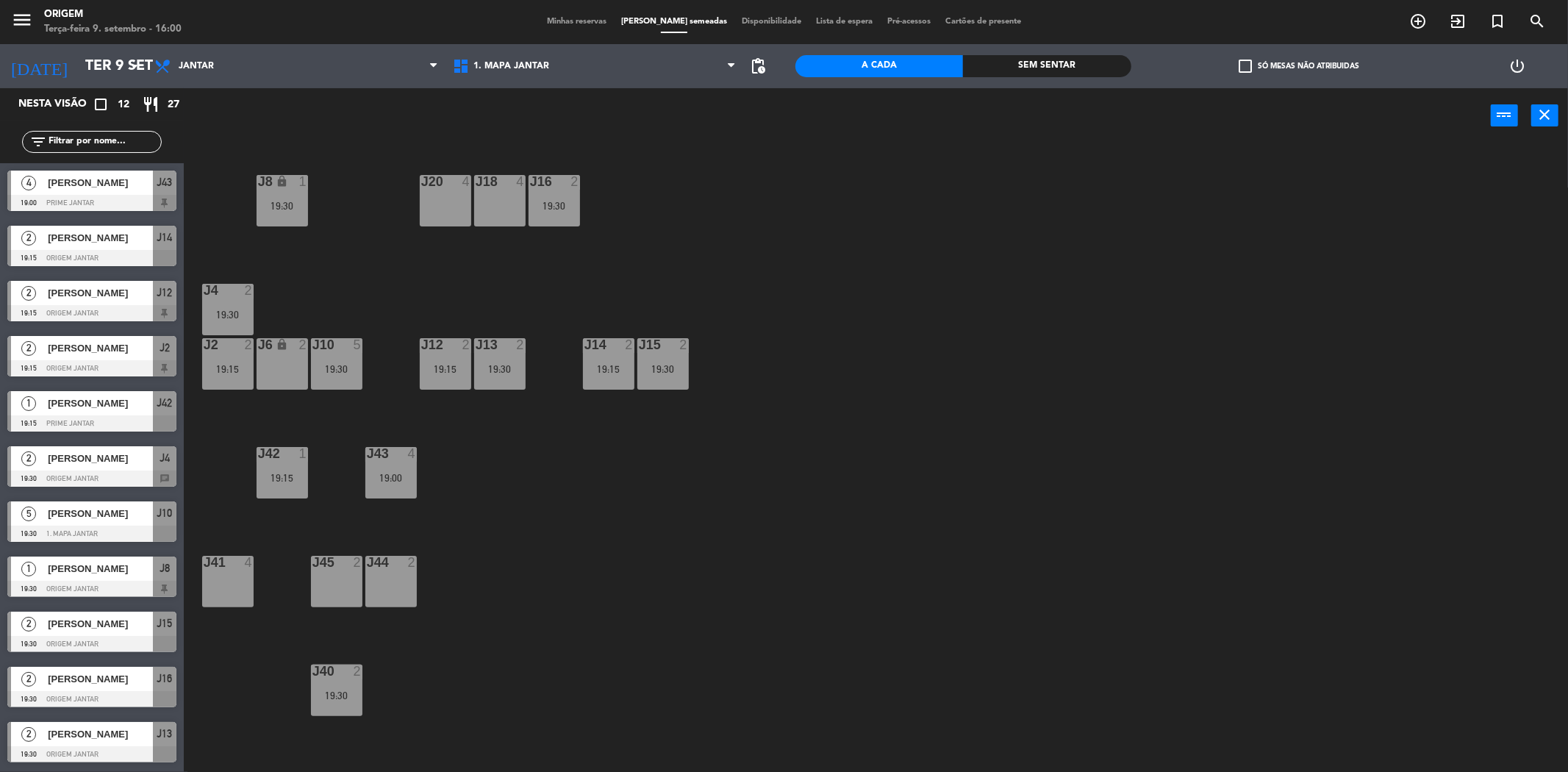
click at [379, 467] on div "J43 4 19:00" at bounding box center [391, 473] width 51 height 51
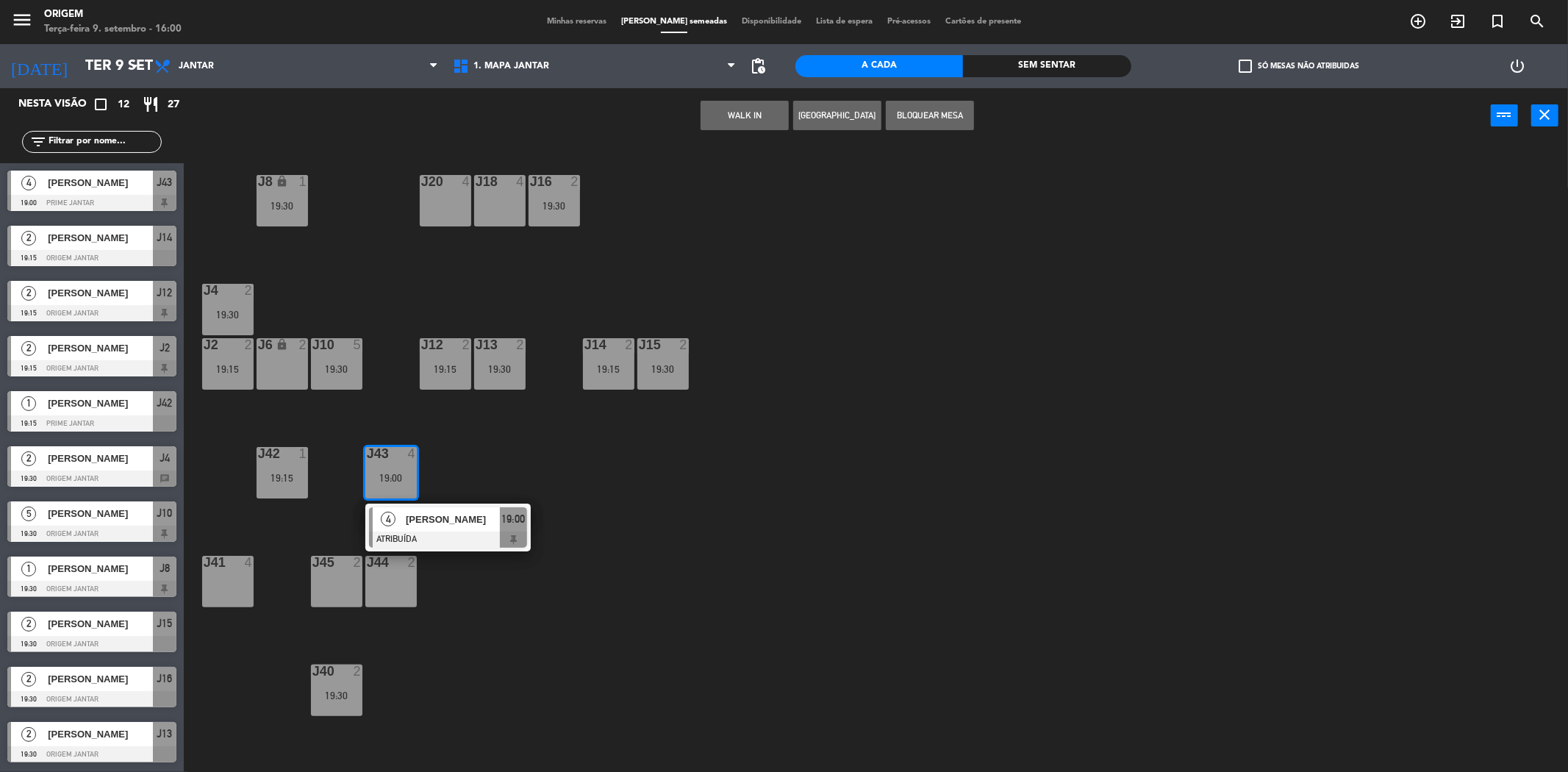
click at [439, 196] on div "J20 4" at bounding box center [445, 200] width 51 height 51
click at [588, 113] on button "MOVER" at bounding box center [791, 116] width 88 height 29
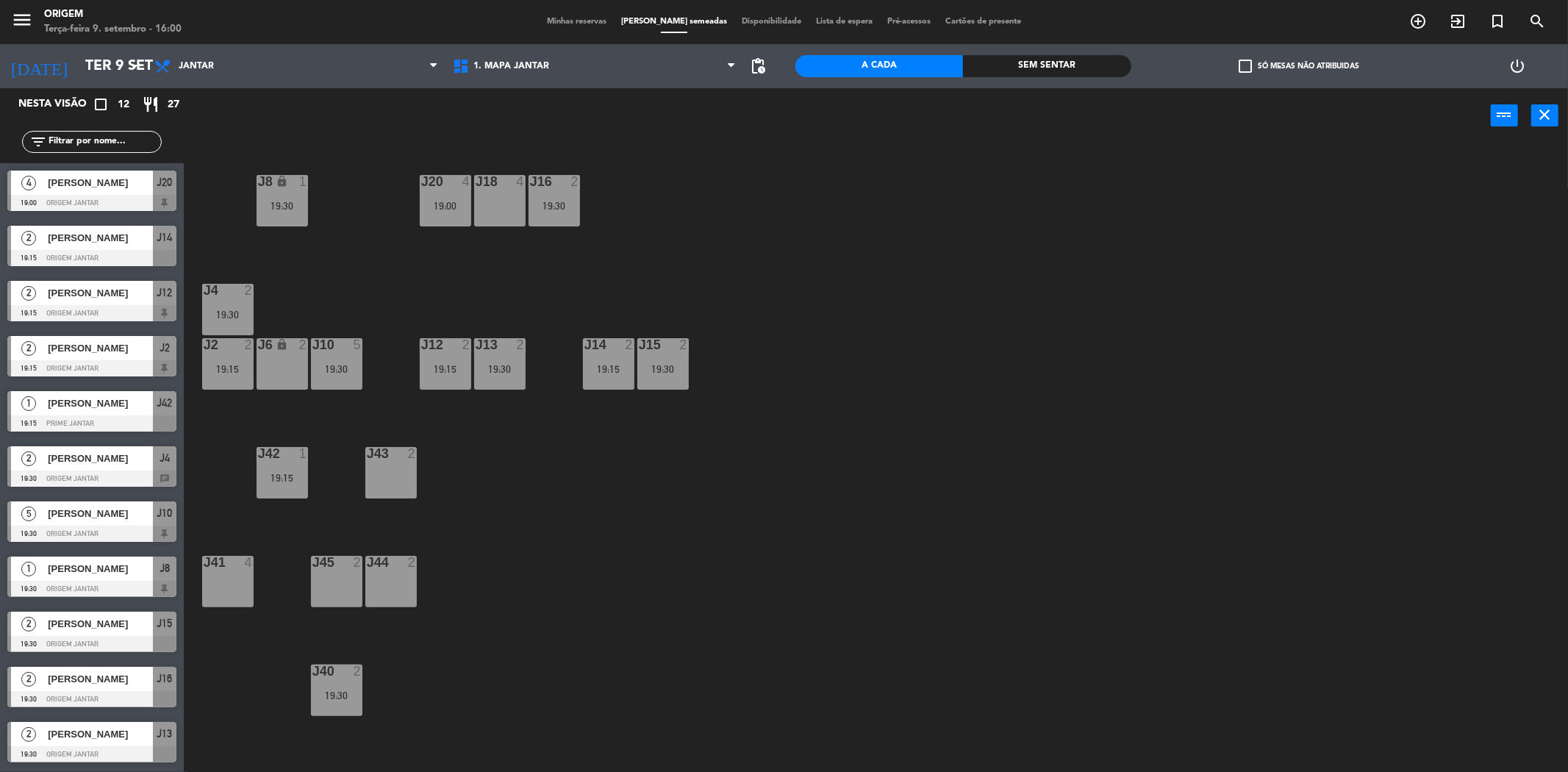
click at [579, 19] on span "Minhas reservas" at bounding box center [576, 22] width 74 height 8
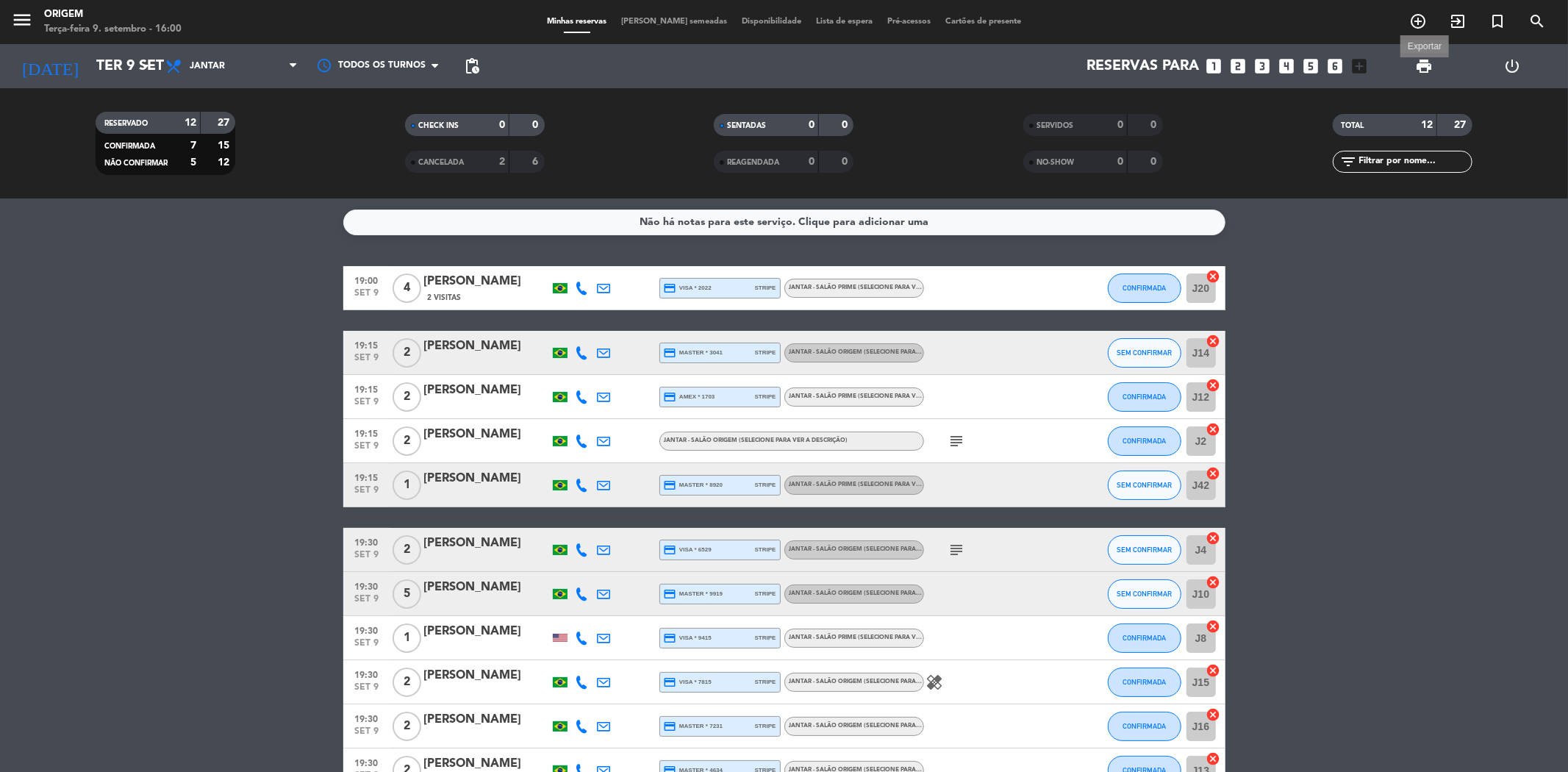
click at [588, 61] on span "print" at bounding box center [1424, 66] width 18 height 18
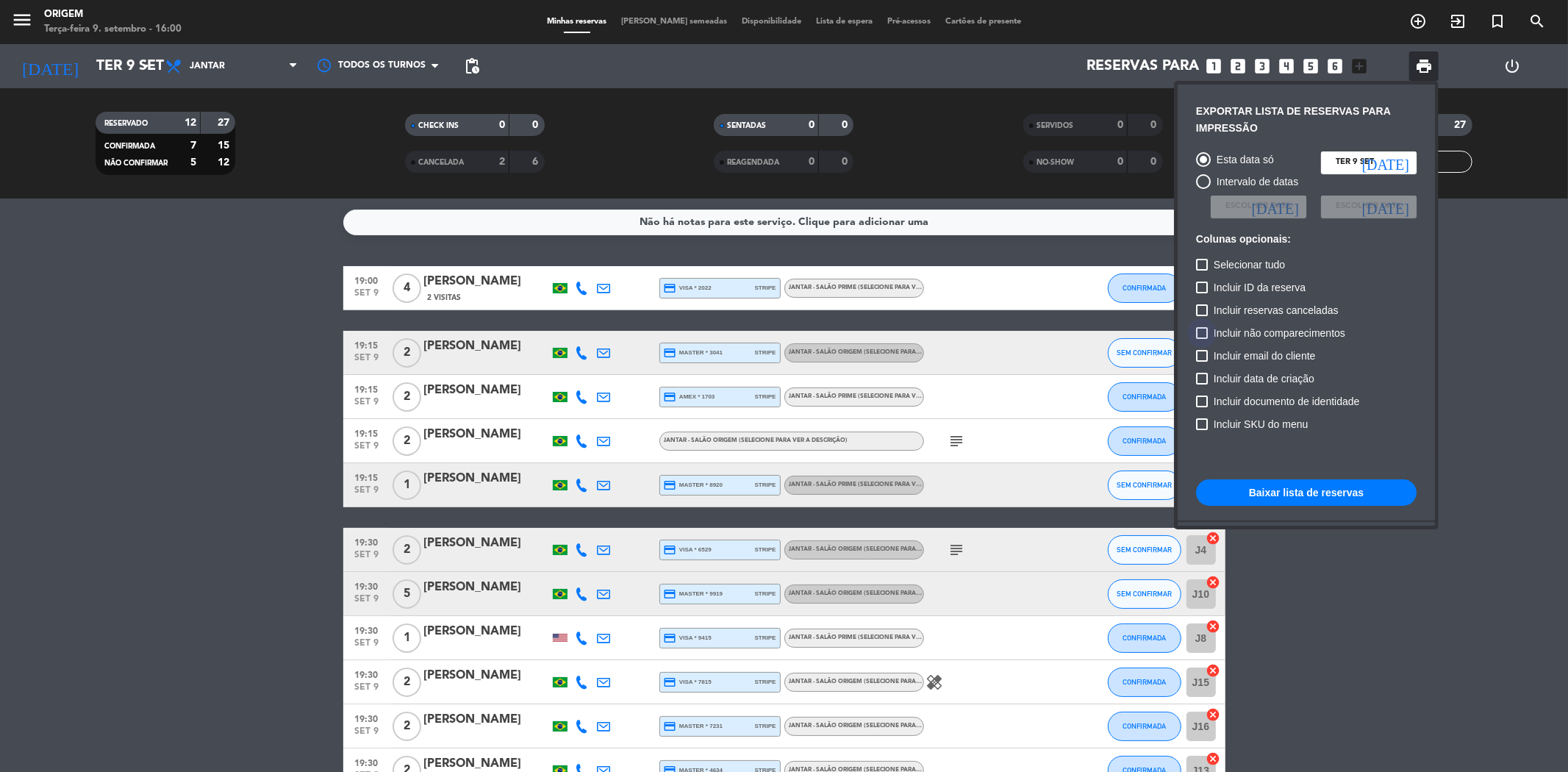
click at [588, 331] on span "Incluir não comparecimentos" at bounding box center [1279, 333] width 132 height 18
click at [588, 339] on input "Incluir não comparecimentos" at bounding box center [1201, 339] width 1 height 1
checkbox input "true"
click at [588, 490] on button "Baixar lista de reservas" at bounding box center [1306, 493] width 220 height 26
click at [16, 16] on div at bounding box center [784, 386] width 1568 height 772
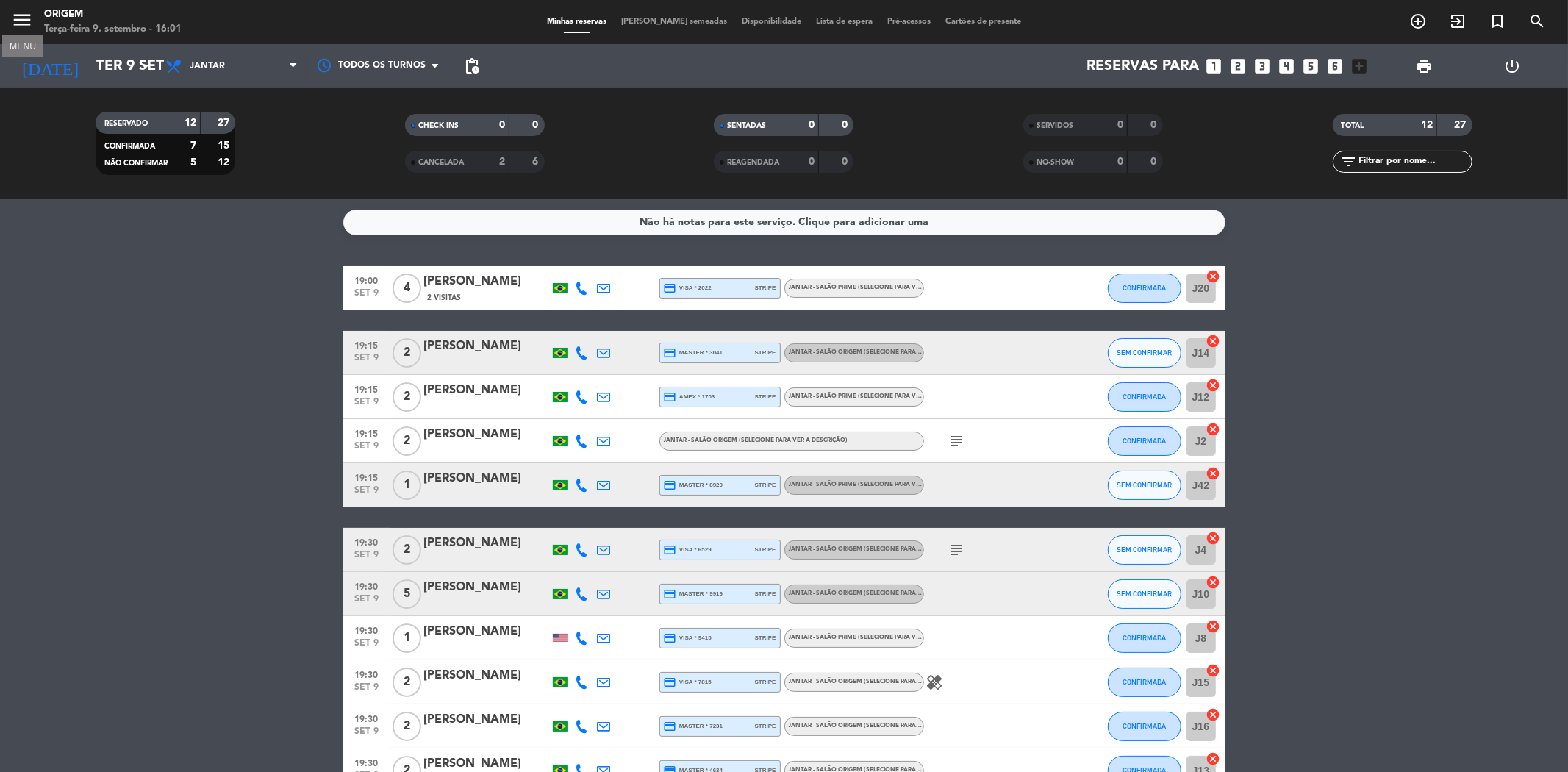
click at [16, 16] on icon "menu" at bounding box center [22, 19] width 22 height 22
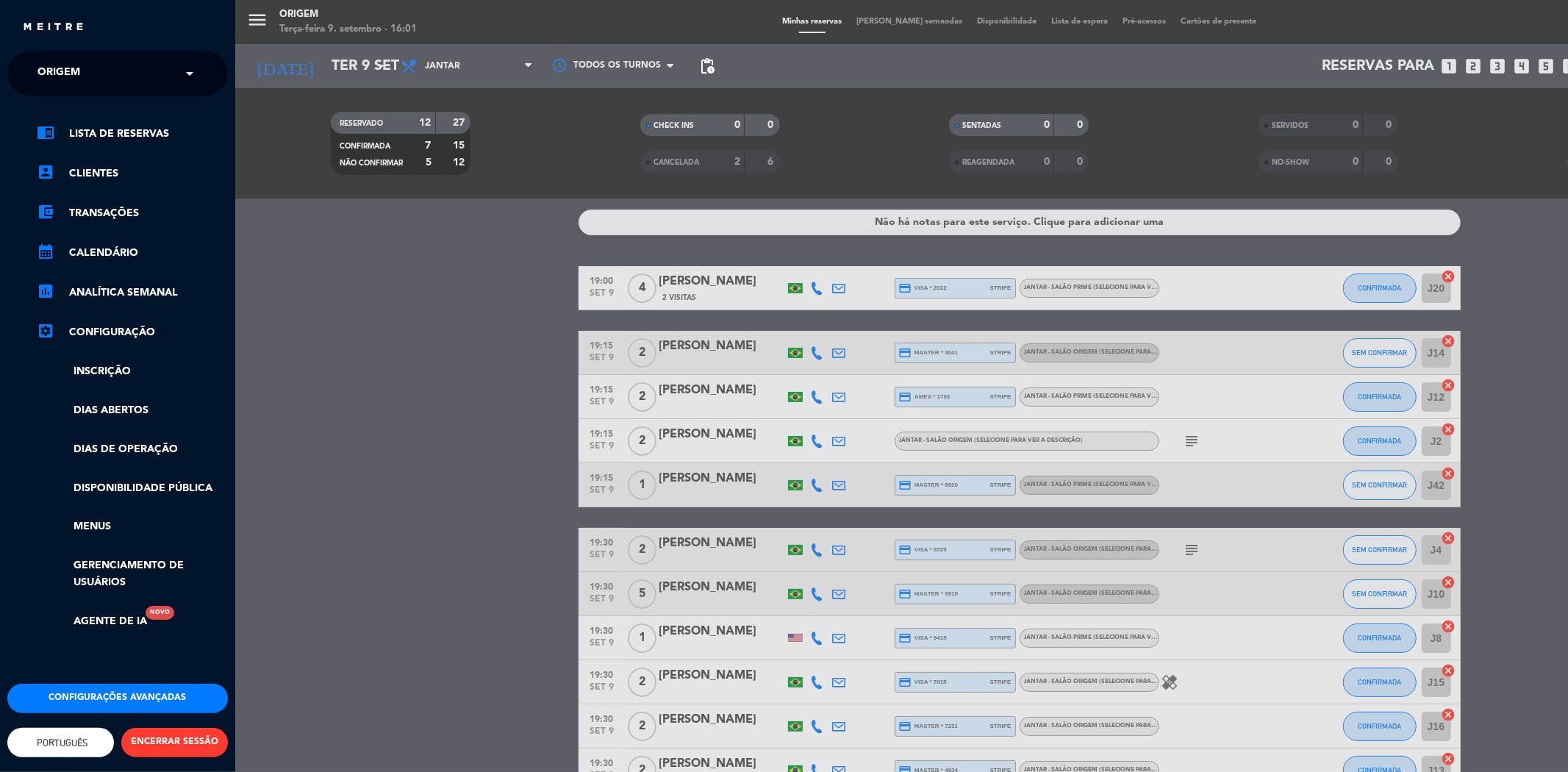
click at [151, 74] on input "text" at bounding box center [119, 74] width 179 height 33
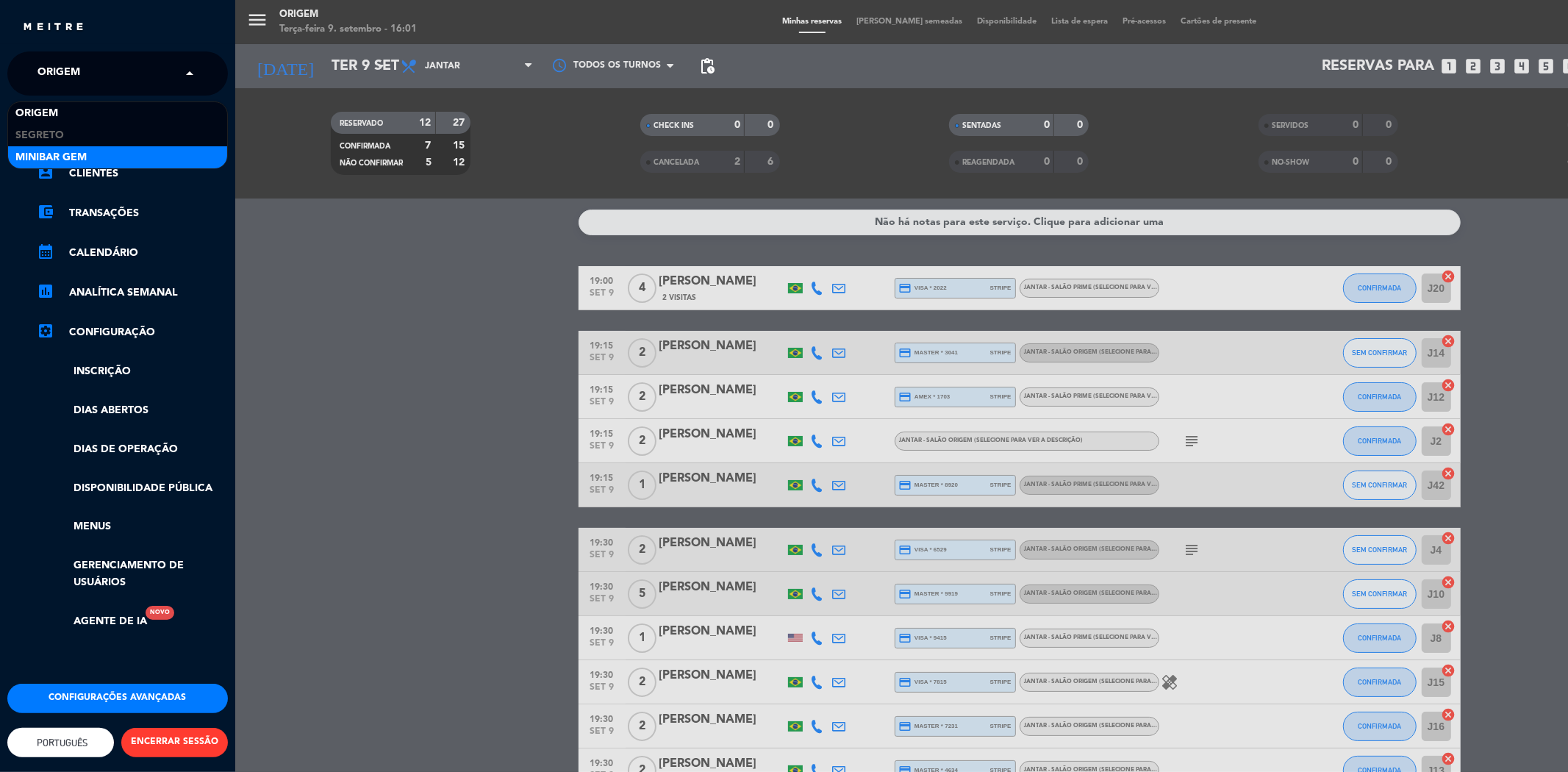
click at [113, 147] on div "MiniBar Gem" at bounding box center [117, 158] width 219 height 22
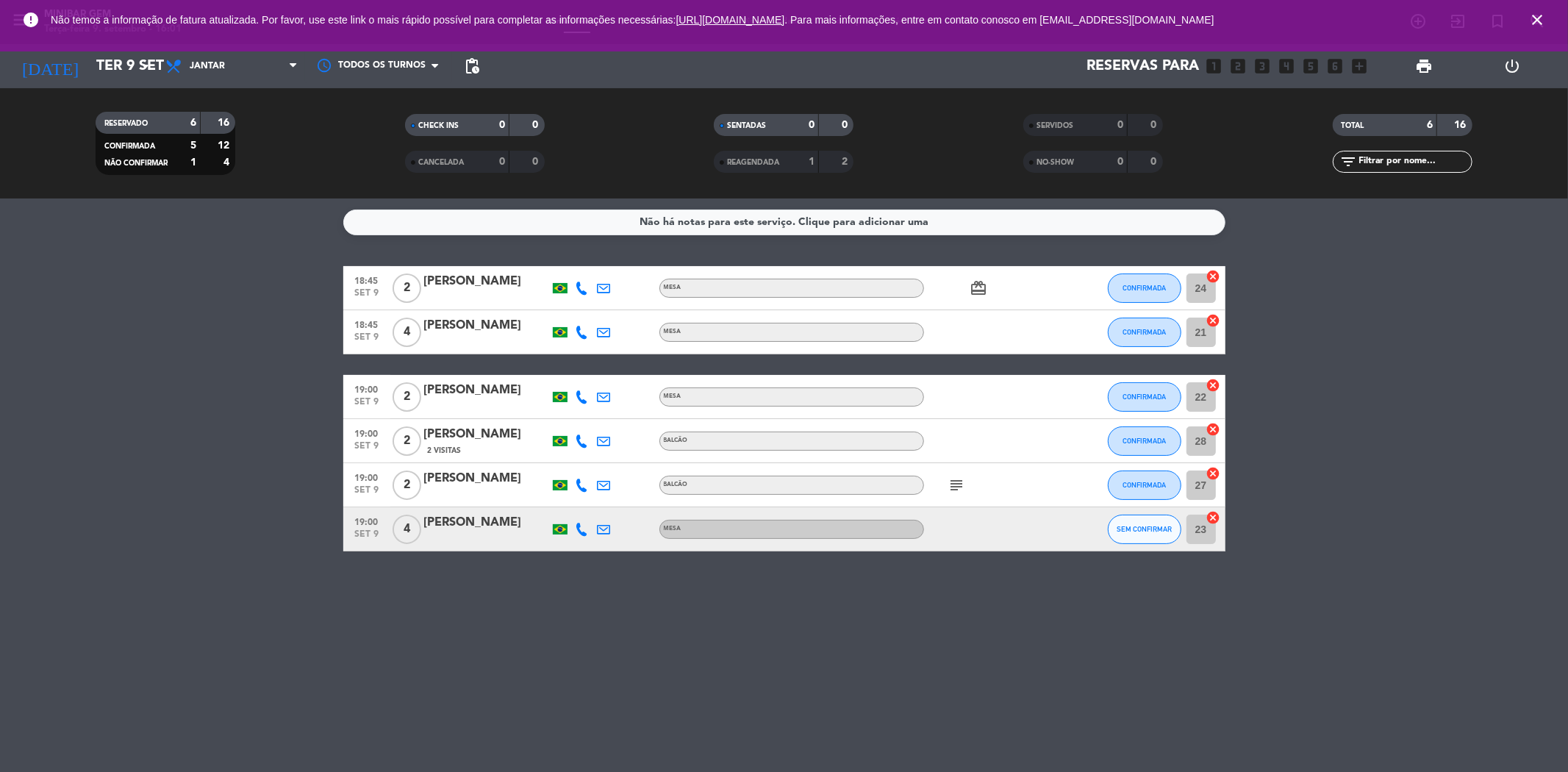
click at [588, 18] on icon "close" at bounding box center [1536, 19] width 18 height 18
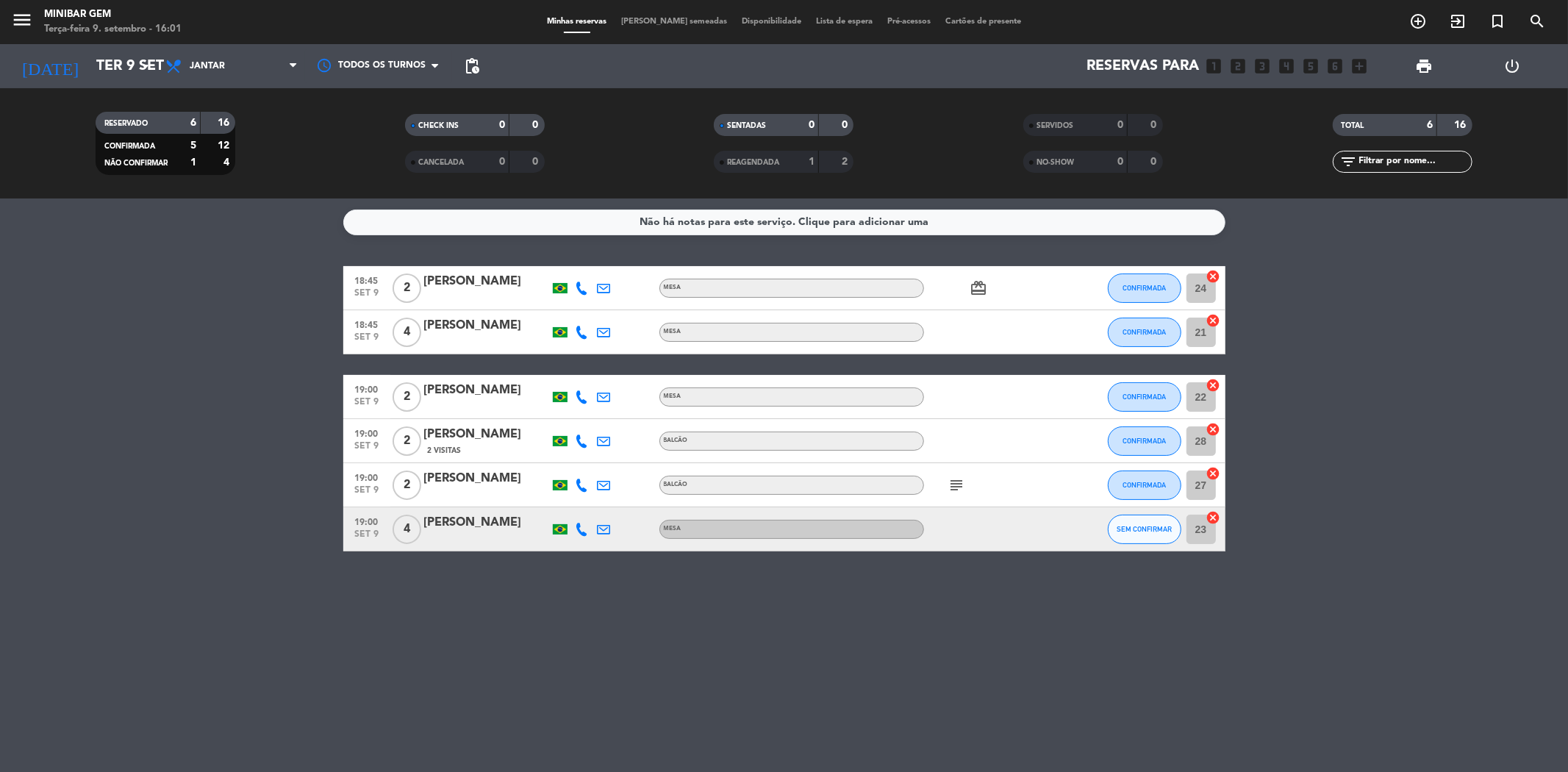
click at [588, 24] on span "[PERSON_NAME] semeadas" at bounding box center [673, 22] width 120 height 8
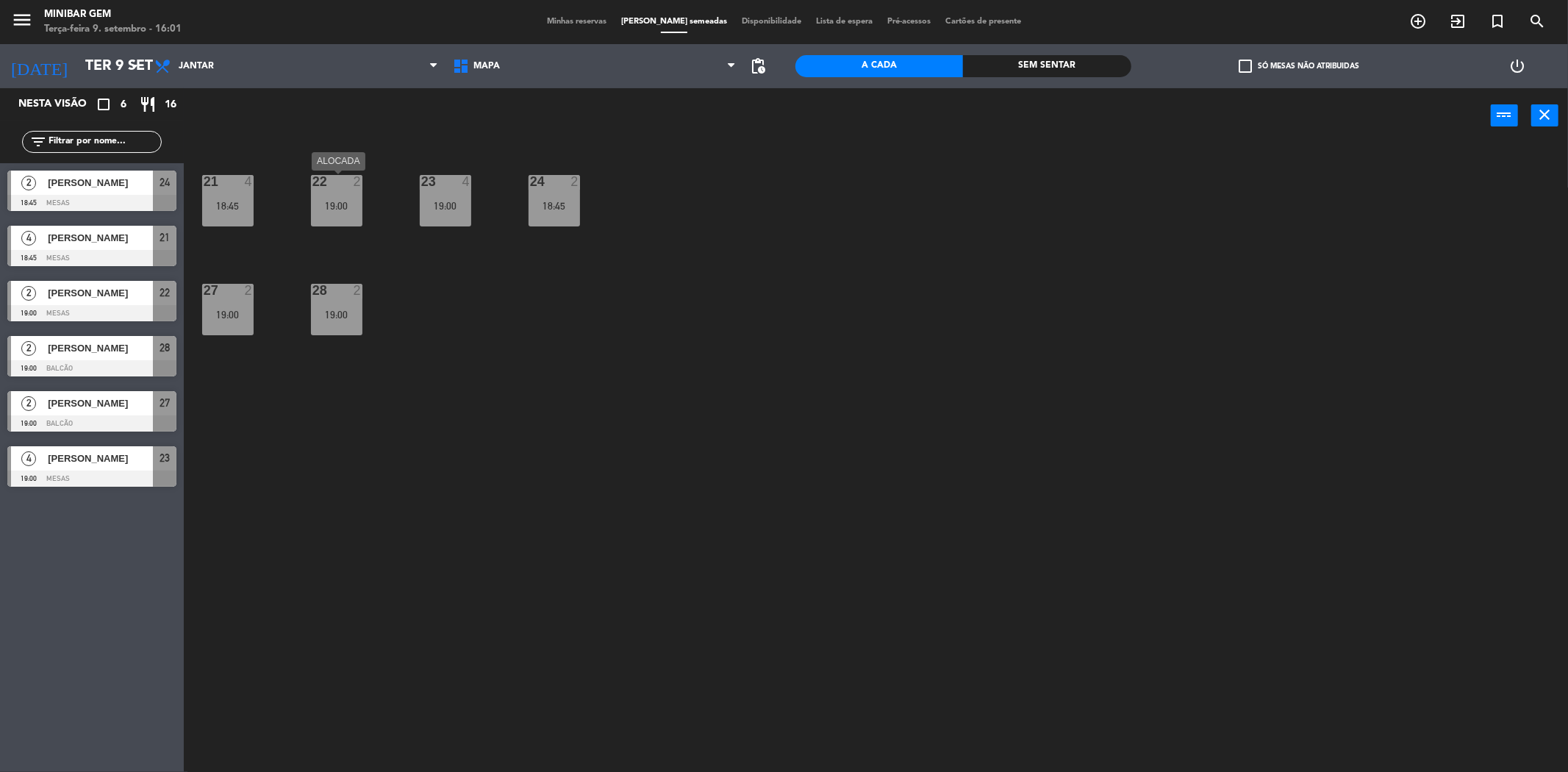
click at [332, 201] on div "19:00" at bounding box center [337, 206] width 51 height 10
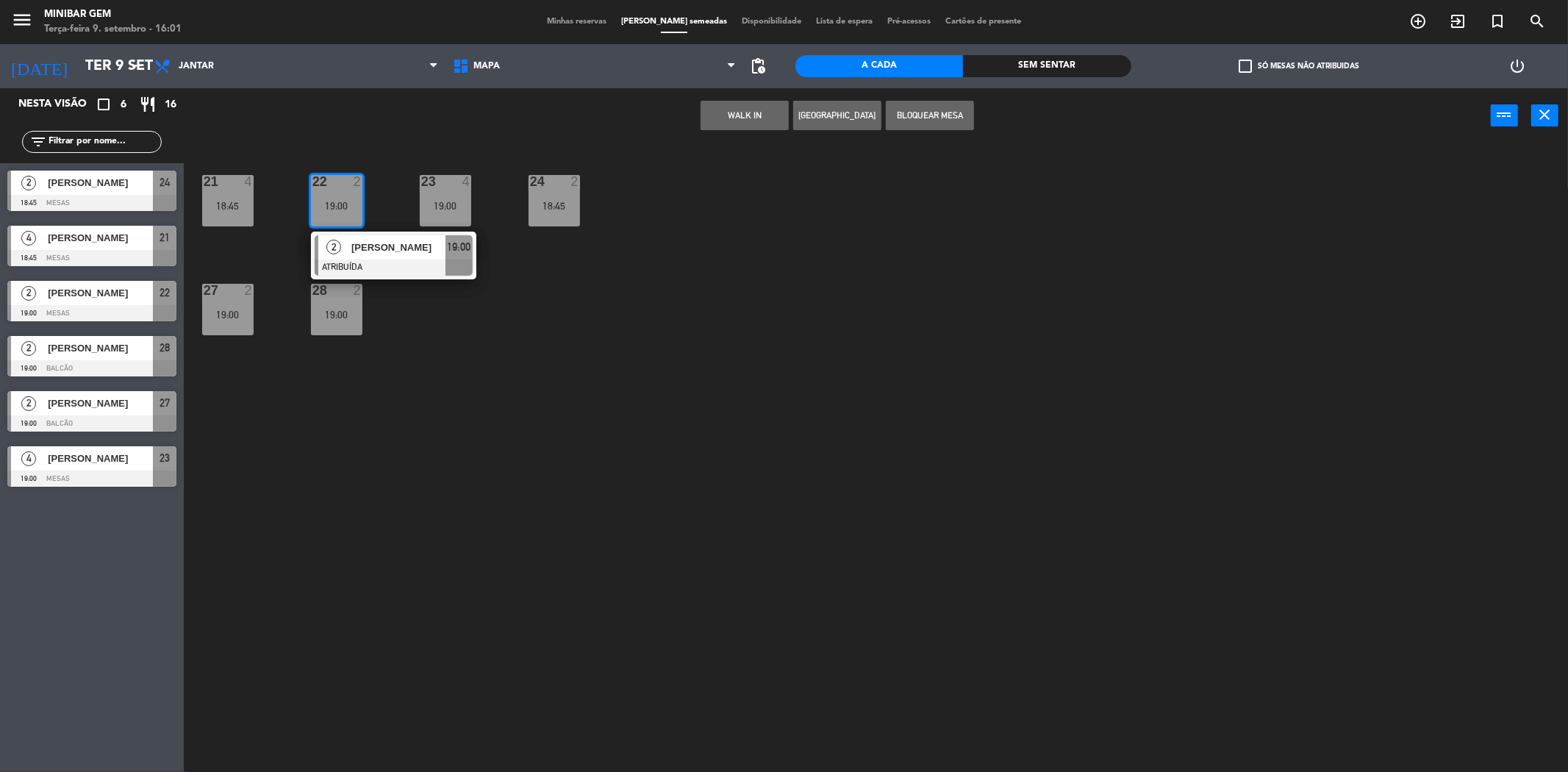
click at [471, 343] on div "21 4 18:45 22 2 19:00 2 [PERSON_NAME] 19:00 23 4 19:00 24 2 18:45 27 2 19:00 28…" at bounding box center [884, 462] width 1369 height 628
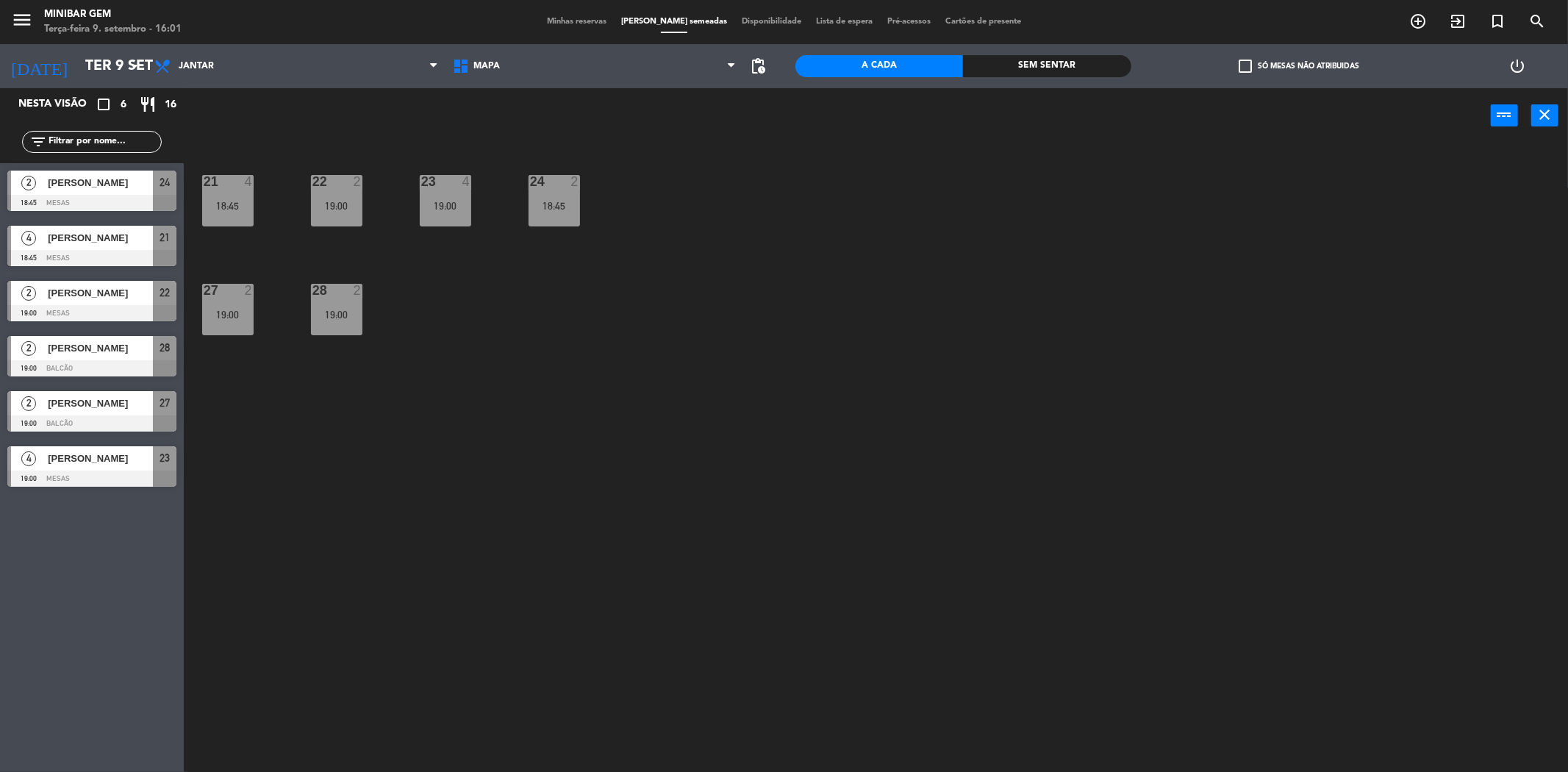
click at [588, 23] on span "Minhas reservas" at bounding box center [576, 22] width 74 height 8
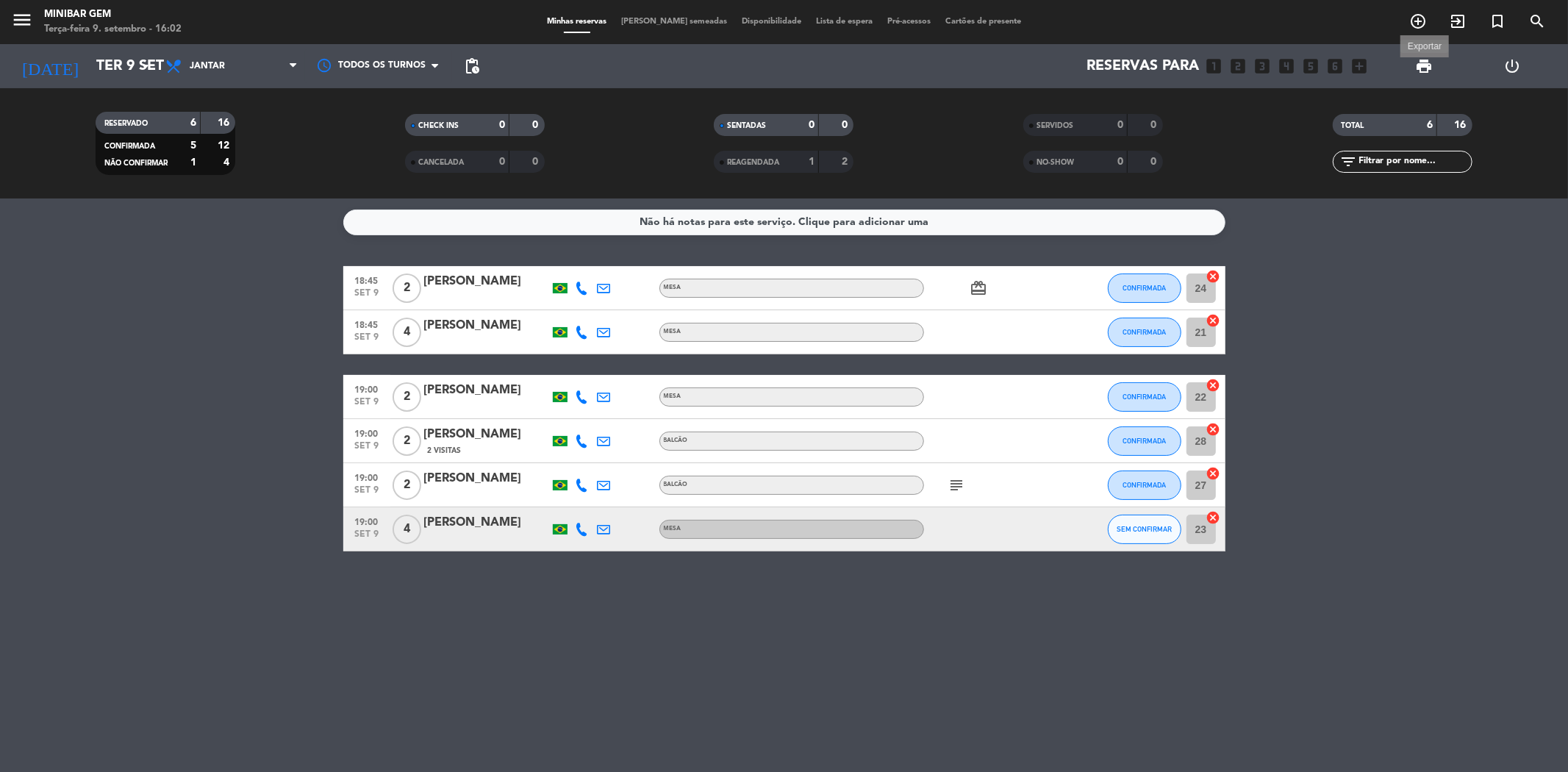
click at [588, 61] on span "print" at bounding box center [1424, 66] width 18 height 18
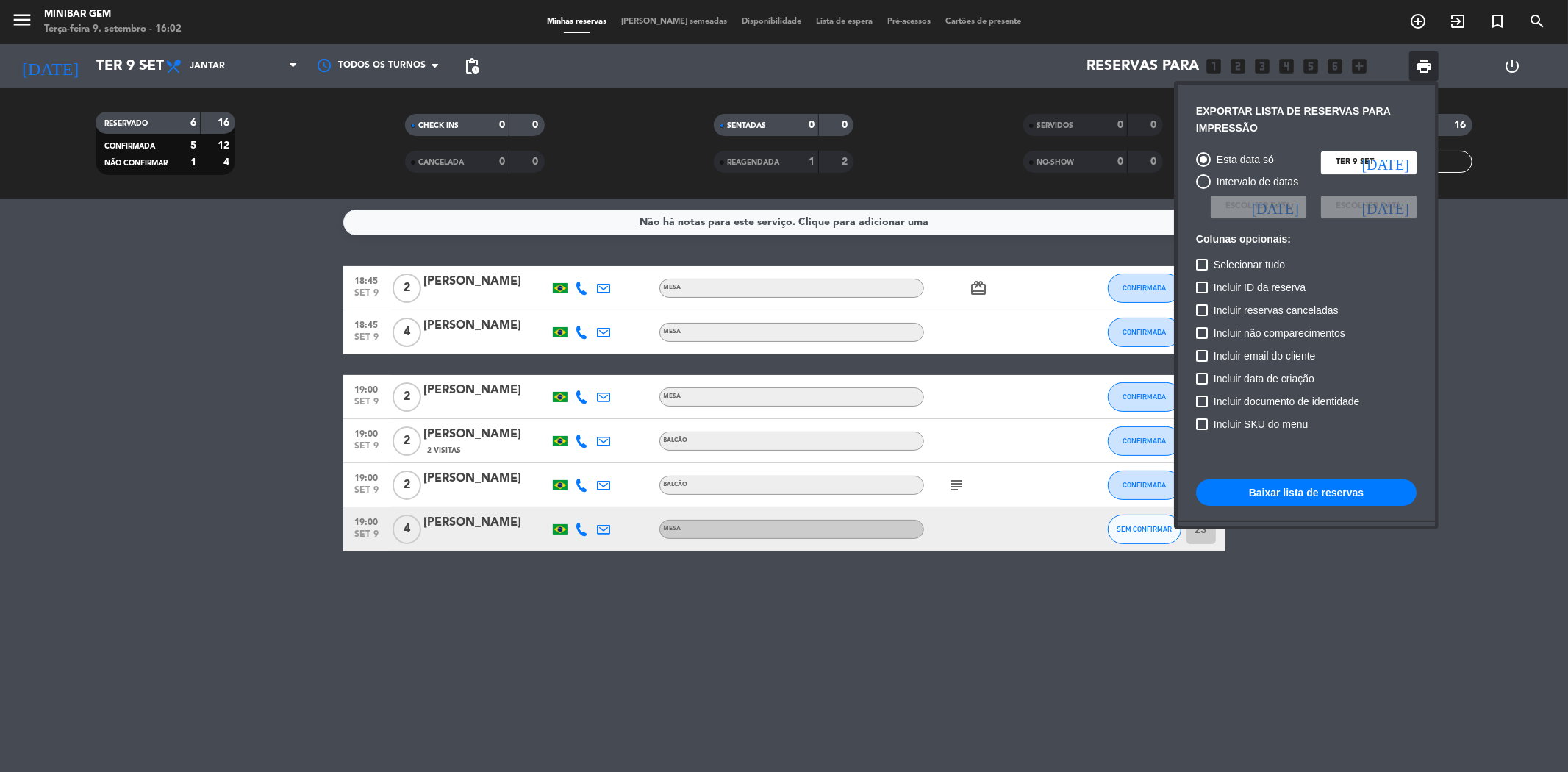
click at [588, 329] on span "Incluir não comparecimentos" at bounding box center [1279, 333] width 132 height 18
click at [588, 339] on input "Incluir não comparecimentos" at bounding box center [1201, 339] width 1 height 1
checkbox input "true"
click at [588, 489] on button "Baixar lista de reservas" at bounding box center [1306, 493] width 220 height 26
